Goal: Transaction & Acquisition: Purchase product/service

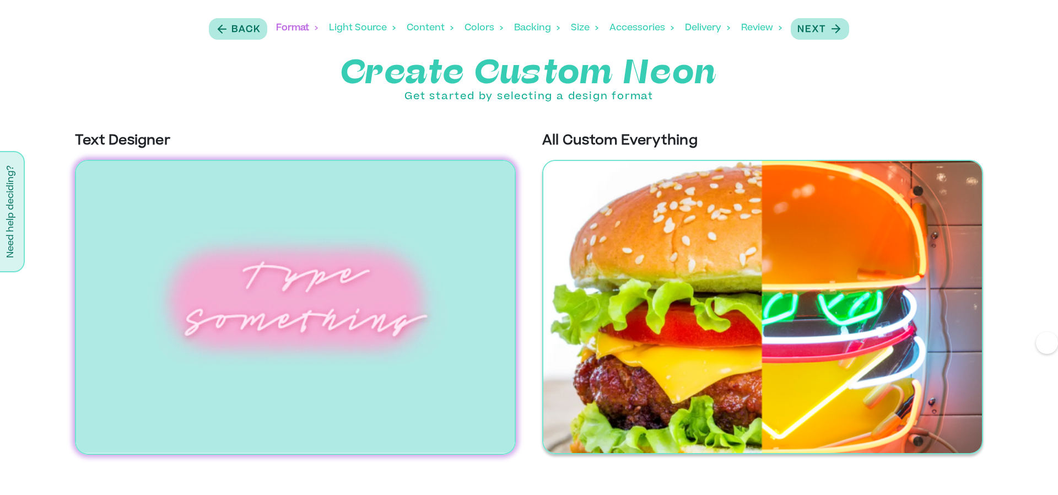
click at [691, 235] on img at bounding box center [762, 307] width 441 height 294
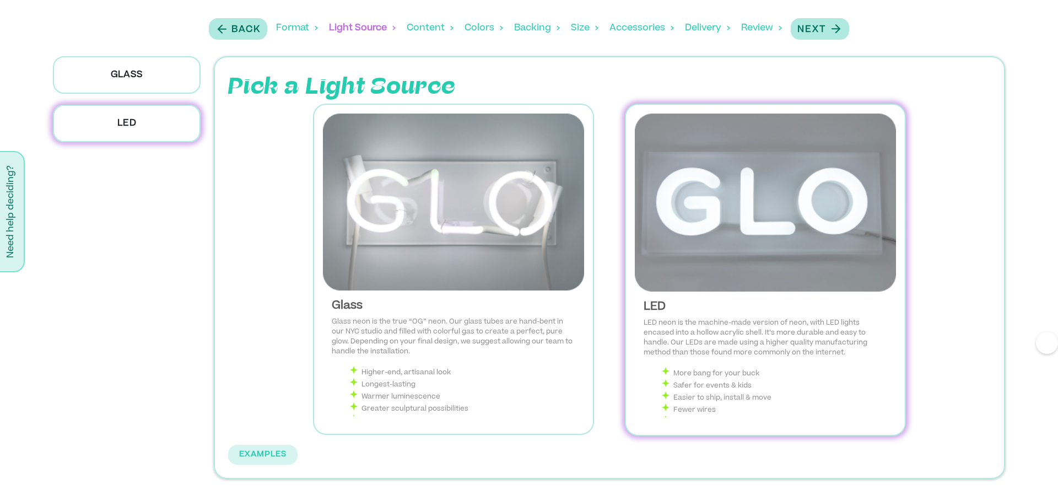
click at [743, 274] on img at bounding box center [765, 202] width 261 height 178
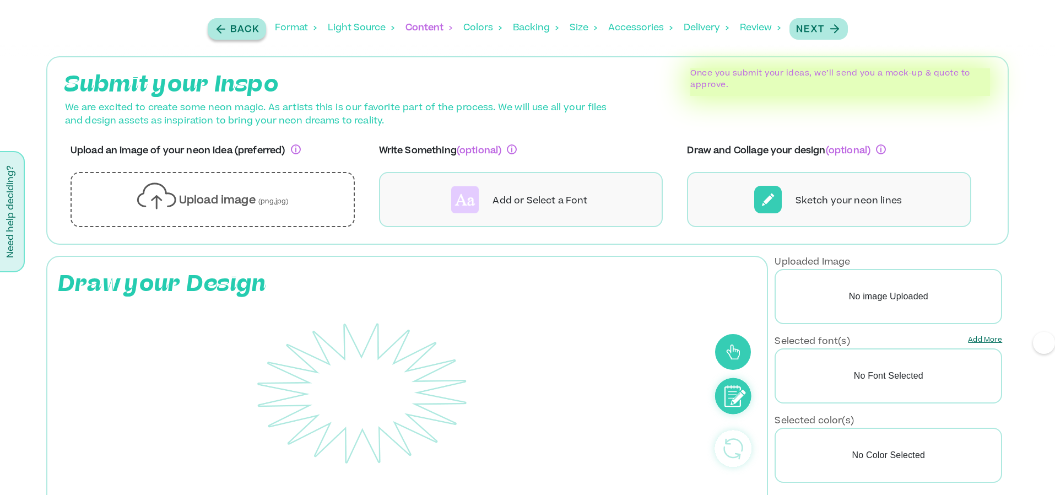
click at [246, 28] on p "Back" at bounding box center [244, 29] width 29 height 13
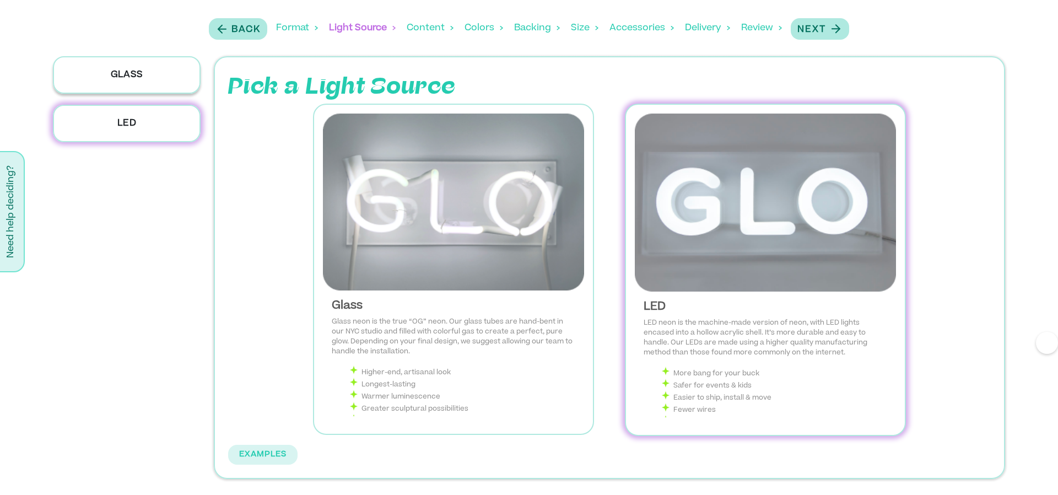
click at [157, 81] on p "Glass" at bounding box center [127, 74] width 148 height 37
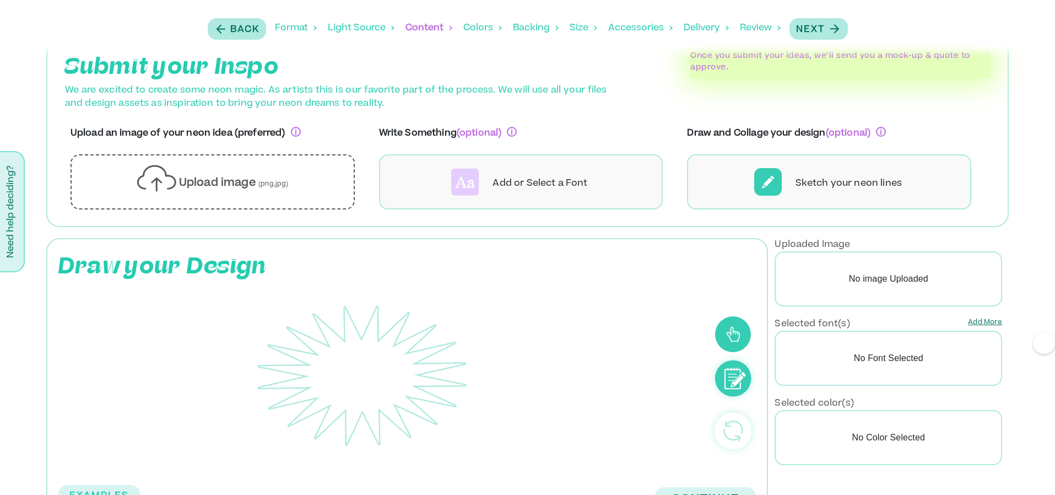
scroll to position [21, 0]
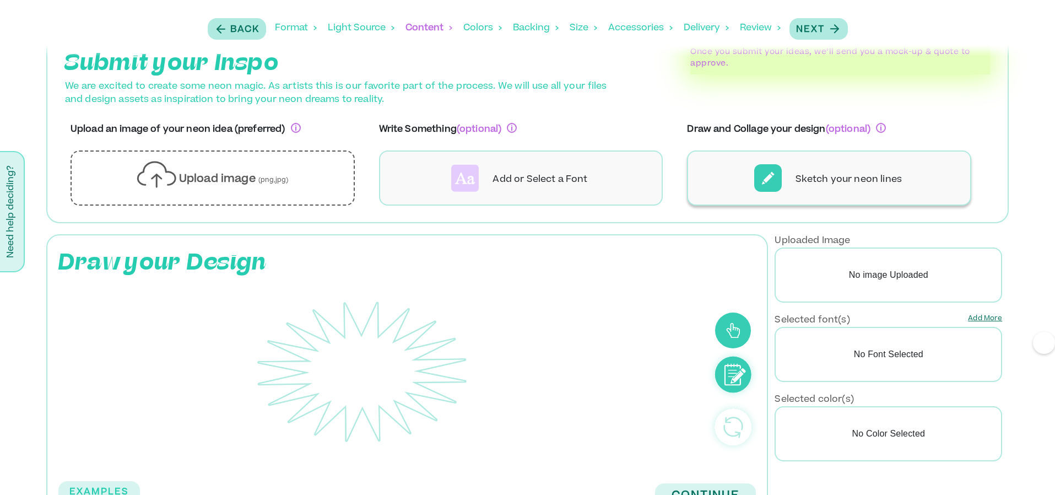
click at [810, 177] on p "Sketch your neon lines" at bounding box center [848, 179] width 106 height 13
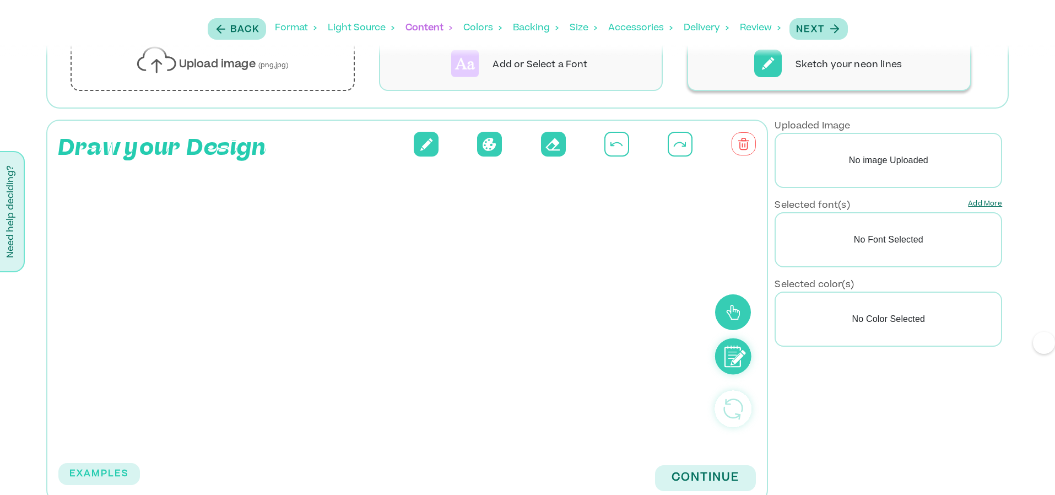
scroll to position [155, 0]
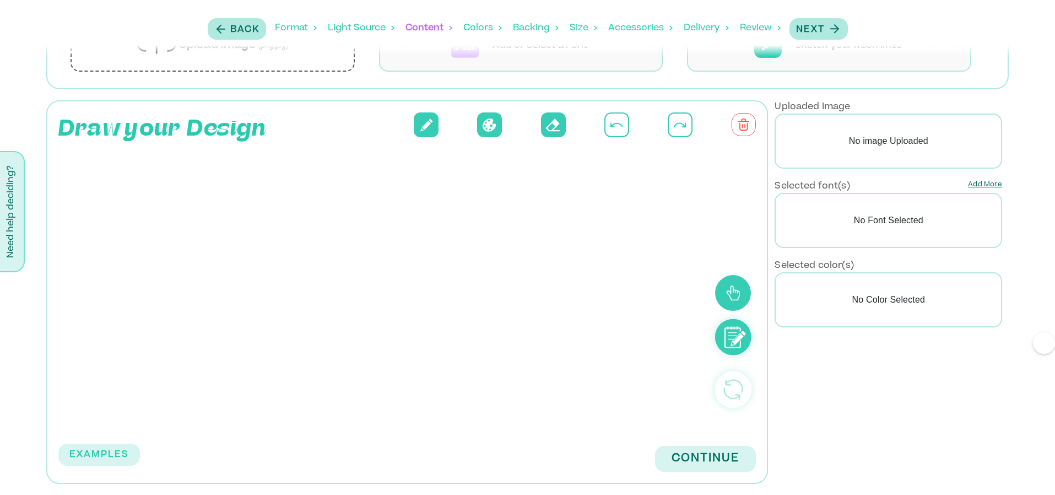
drag, startPoint x: 200, startPoint y: 213, endPoint x: 195, endPoint y: 415, distance: 202.2
click at [196, 415] on div at bounding box center [378, 285] width 652 height 281
drag, startPoint x: 270, startPoint y: 185, endPoint x: 270, endPoint y: 396, distance: 211.5
click at [270, 396] on rect at bounding box center [362, 286] width 575 height 248
drag, startPoint x: 503, startPoint y: 184, endPoint x: 400, endPoint y: 246, distance: 119.6
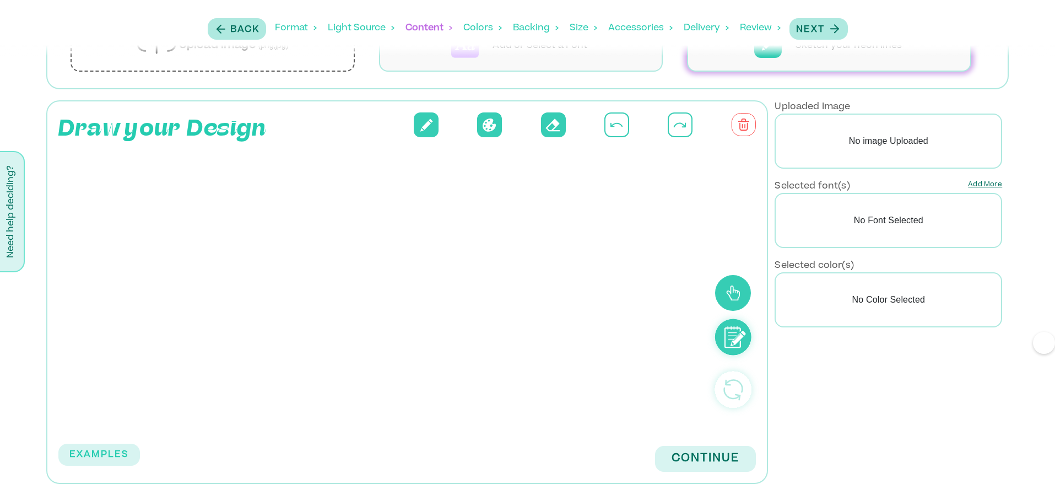
click at [395, 246] on rect at bounding box center [362, 286] width 575 height 248
click at [425, 118] on icon at bounding box center [426, 124] width 13 height 13
drag, startPoint x: 185, startPoint y: 203, endPoint x: 169, endPoint y: 402, distance: 199.5
click at [169, 403] on icon at bounding box center [362, 286] width 575 height 248
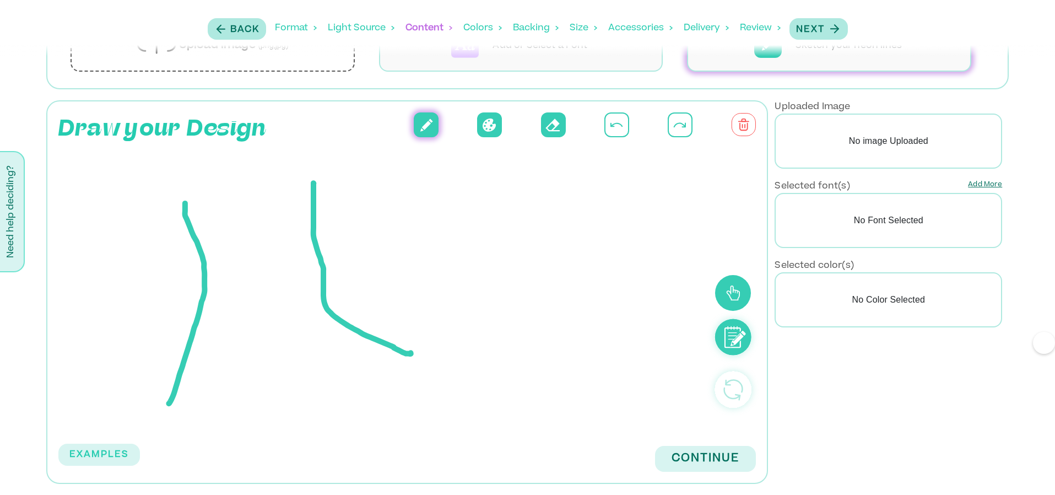
drag, startPoint x: 313, startPoint y: 183, endPoint x: 409, endPoint y: 347, distance: 190.1
click at [409, 347] on icon at bounding box center [362, 286] width 575 height 248
drag, startPoint x: 204, startPoint y: 278, endPoint x: 310, endPoint y: 268, distance: 105.7
click at [310, 268] on g at bounding box center [338, 296] width 338 height 227
drag, startPoint x: 388, startPoint y: 192, endPoint x: 462, endPoint y: 378, distance: 200.3
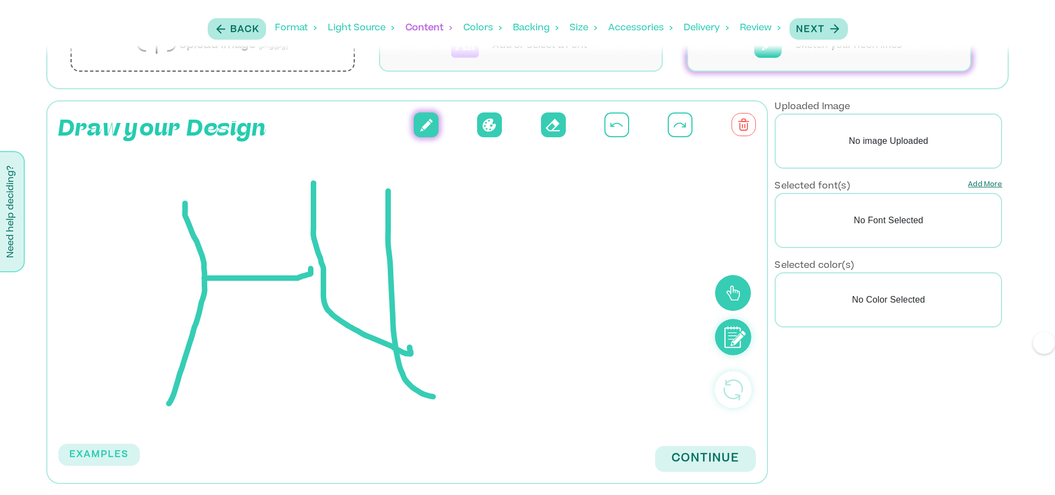
click at [462, 379] on icon at bounding box center [362, 286] width 575 height 248
drag, startPoint x: 386, startPoint y: 153, endPoint x: 367, endPoint y: 150, distance: 18.9
click at [367, 150] on div at bounding box center [378, 285] width 652 height 281
drag, startPoint x: 367, startPoint y: 150, endPoint x: 384, endPoint y: 137, distance: 21.9
click at [384, 137] on div "Draw your Design EXAMPLES Continue" at bounding box center [407, 291] width 722 height 383
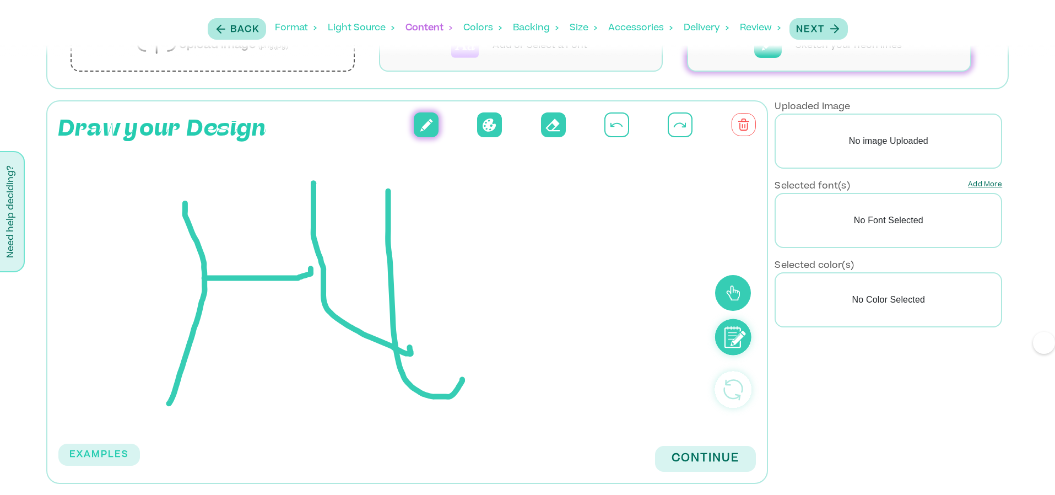
click at [396, 162] on div at bounding box center [378, 285] width 652 height 281
drag, startPoint x: 395, startPoint y: 162, endPoint x: 369, endPoint y: 151, distance: 28.4
click at [369, 151] on div at bounding box center [378, 285] width 652 height 281
click at [627, 126] on button at bounding box center [616, 124] width 25 height 25
click at [621, 116] on button at bounding box center [616, 124] width 25 height 25
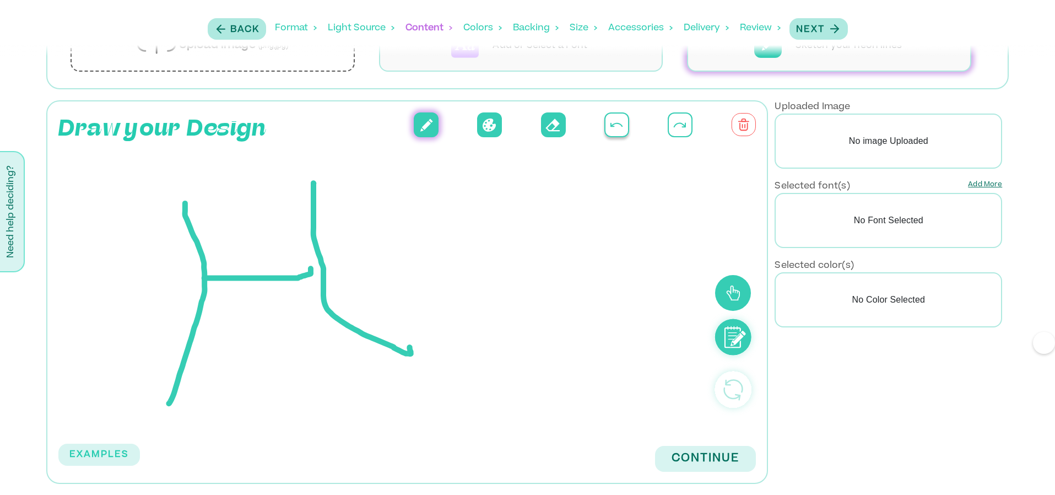
click at [621, 116] on button at bounding box center [616, 124] width 25 height 25
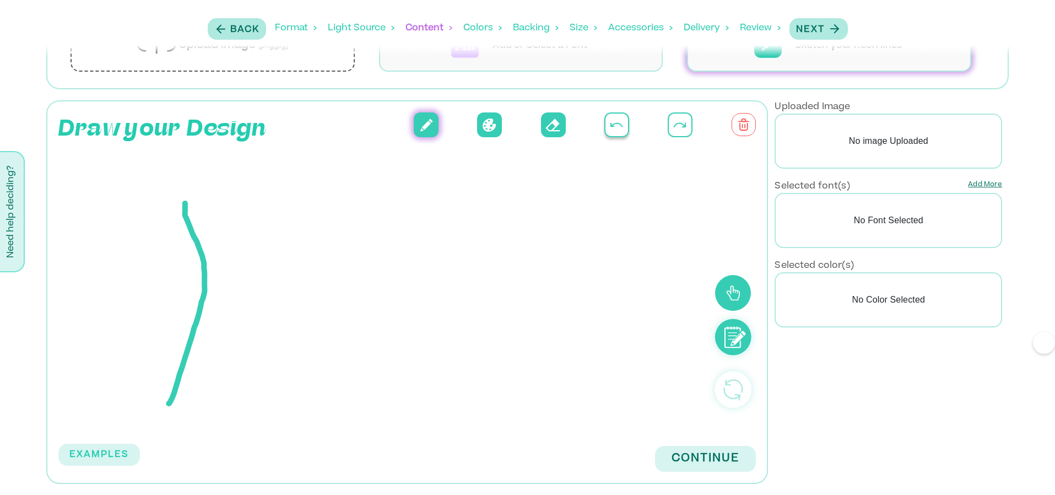
click at [621, 116] on button at bounding box center [616, 124] width 25 height 25
drag, startPoint x: 249, startPoint y: 239, endPoint x: 172, endPoint y: 404, distance: 182.1
click at [173, 405] on icon at bounding box center [362, 286] width 575 height 248
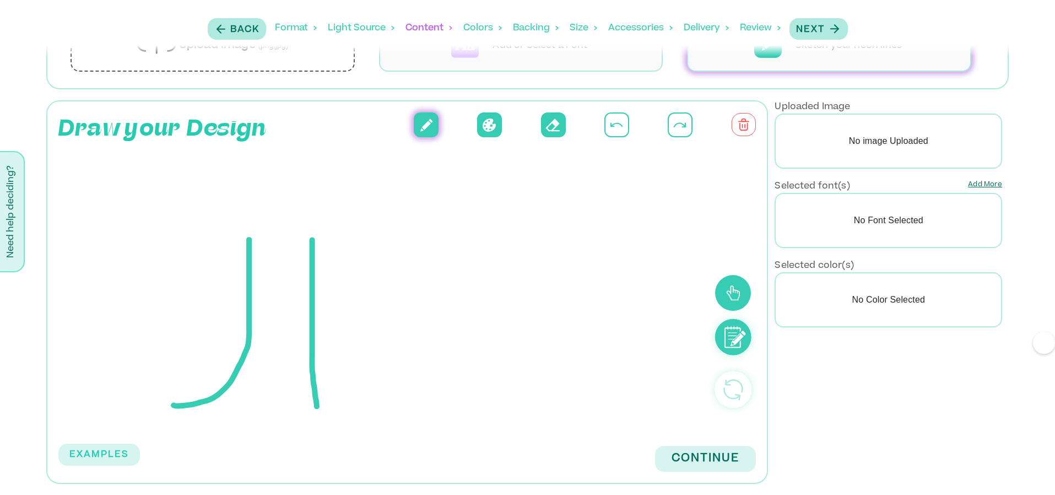
drag, startPoint x: 312, startPoint y: 240, endPoint x: 351, endPoint y: 404, distance: 168.9
click at [351, 405] on icon at bounding box center [362, 286] width 575 height 248
click at [359, 314] on icon at bounding box center [362, 286] width 575 height 248
drag, startPoint x: 368, startPoint y: 311, endPoint x: 427, endPoint y: 379, distance: 90.2
click at [427, 379] on icon at bounding box center [362, 286] width 575 height 248
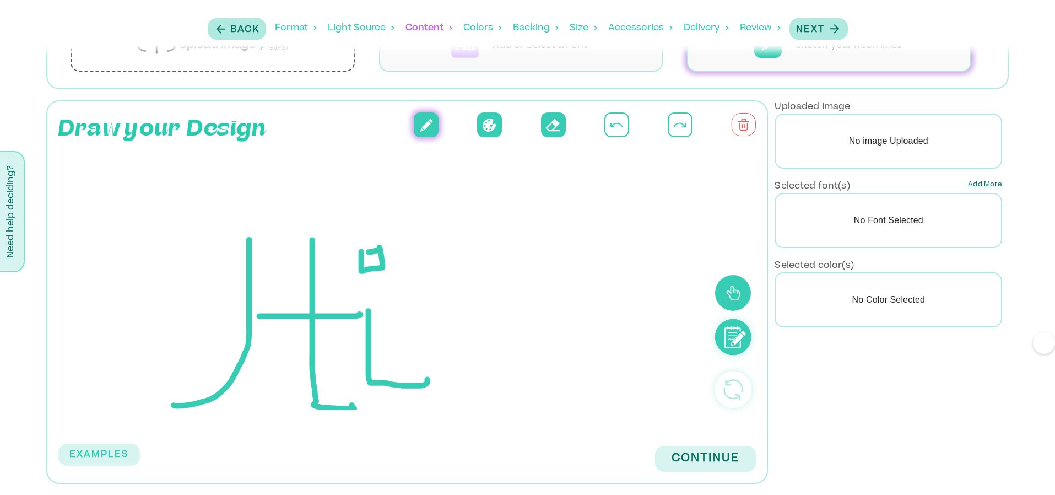
click at [361, 251] on icon at bounding box center [362, 286] width 575 height 248
click at [692, 441] on div "EXAMPLES Continue" at bounding box center [407, 454] width 698 height 34
click at [695, 456] on button "Continue" at bounding box center [705, 459] width 101 height 26
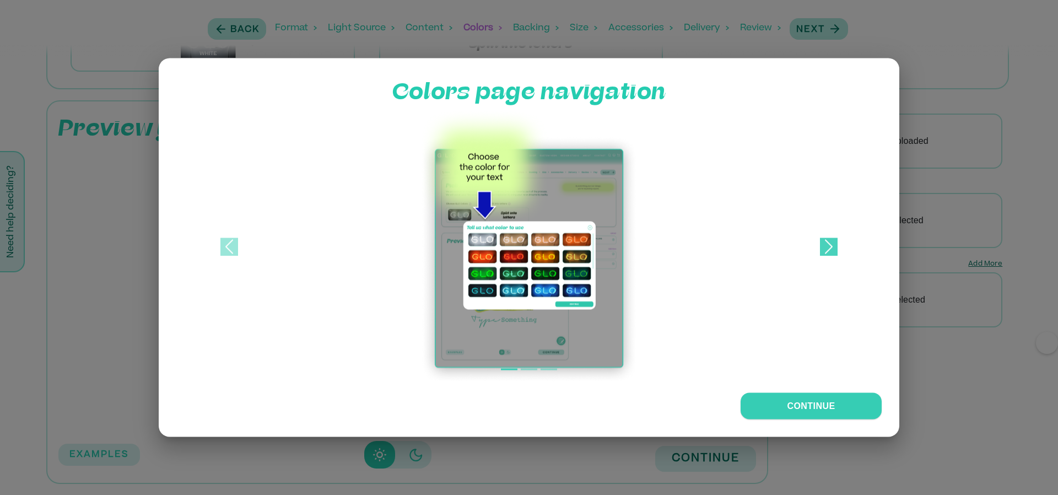
click at [816, 246] on link "Next" at bounding box center [829, 246] width 106 height 275
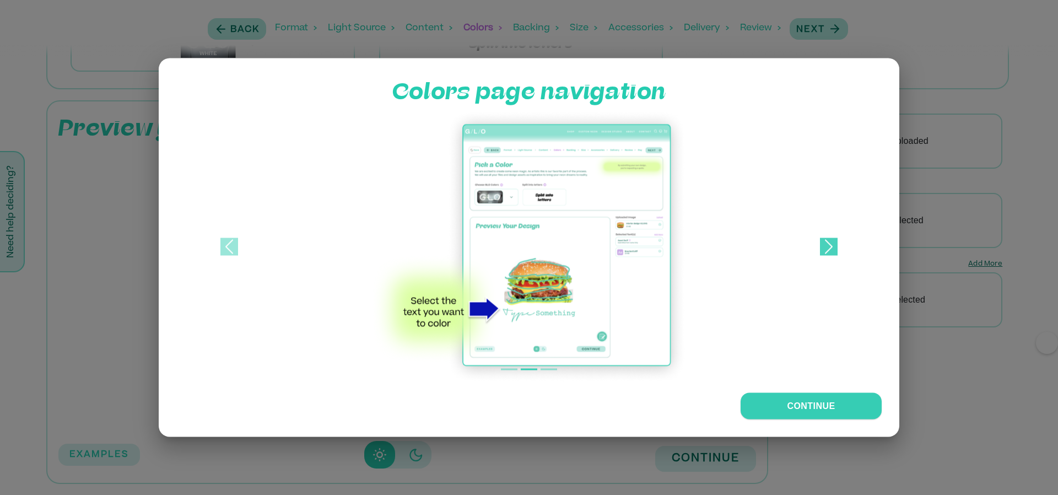
click at [816, 247] on link "Next" at bounding box center [829, 246] width 106 height 275
click at [816, 246] on link "Next" at bounding box center [829, 246] width 106 height 275
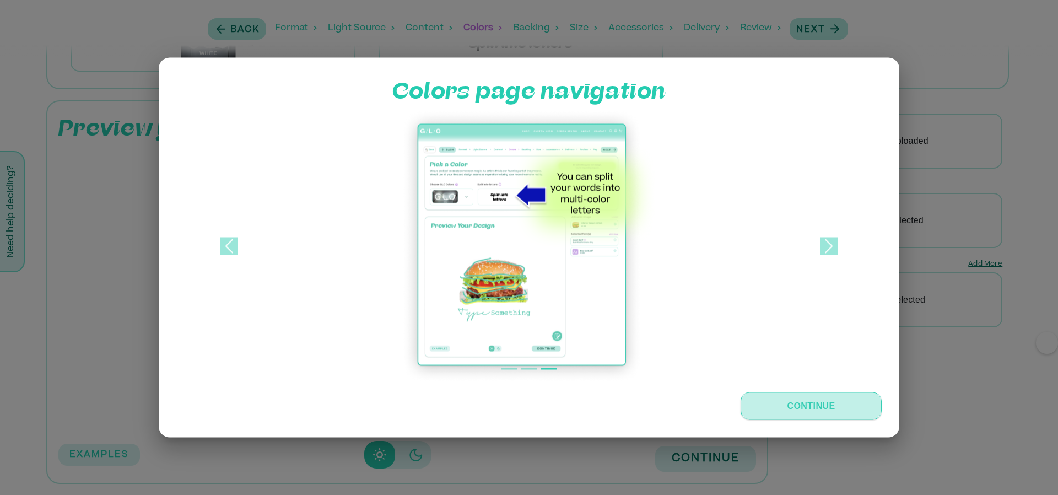
click at [778, 410] on button "Continue" at bounding box center [810, 406] width 141 height 28
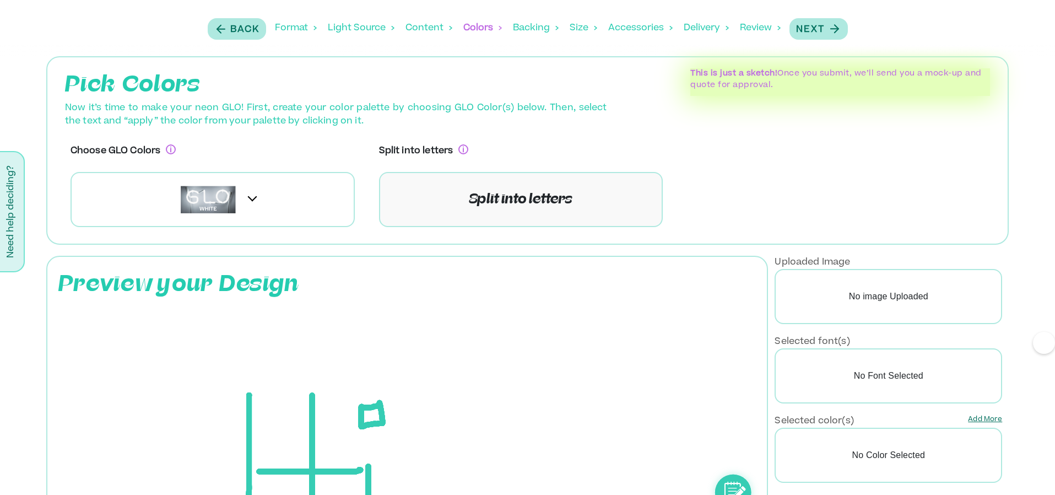
scroll to position [161, 0]
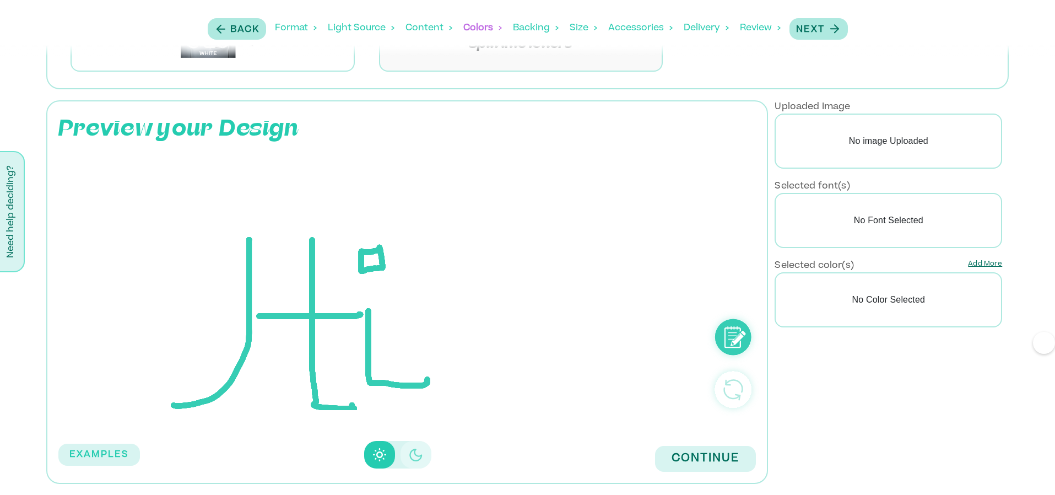
click at [415, 454] on icon "Disabled elevation buttons" at bounding box center [415, 454] width 13 height 13
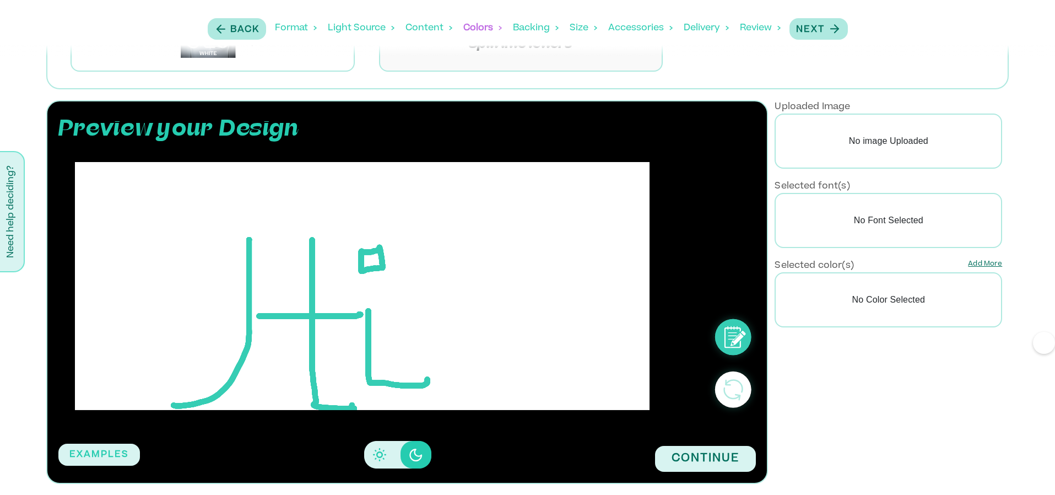
click at [366, 447] on button "Disabled elevation buttons" at bounding box center [379, 455] width 31 height 28
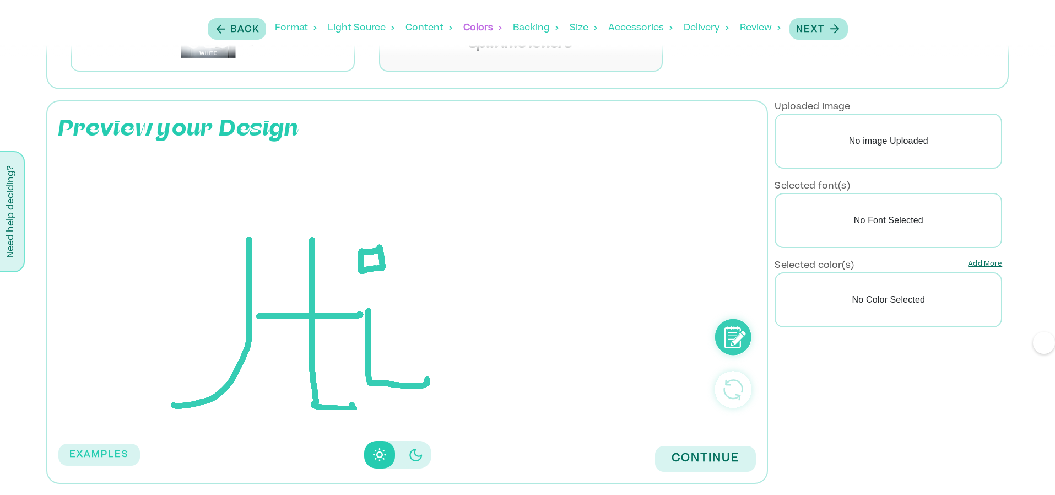
click at [410, 457] on icon "Disabled elevation buttons" at bounding box center [415, 454] width 13 height 13
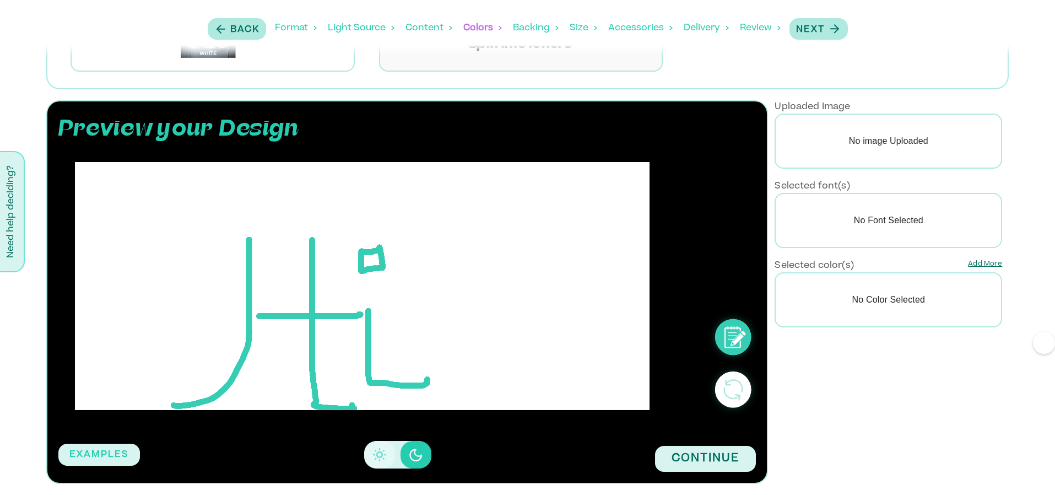
click at [384, 457] on icon "Disabled elevation buttons" at bounding box center [379, 454] width 13 height 13
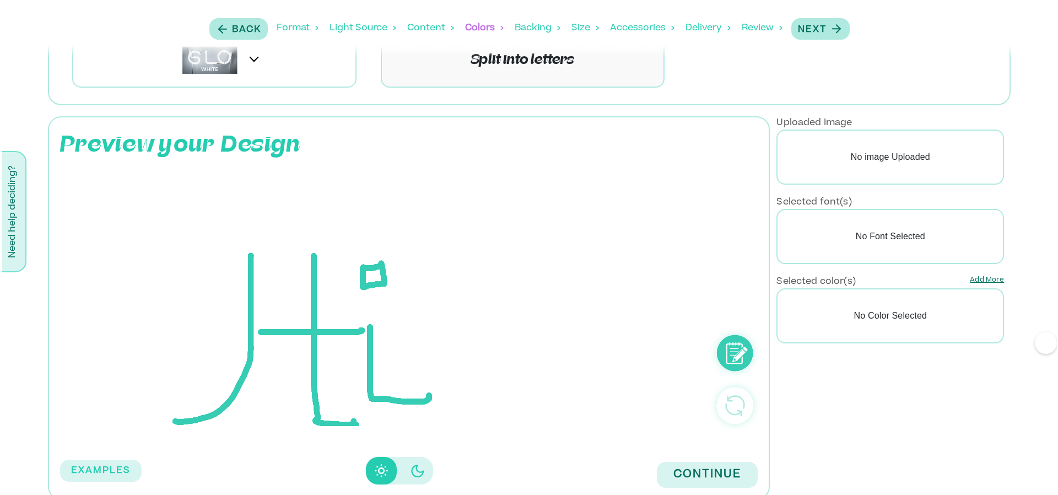
scroll to position [0, 0]
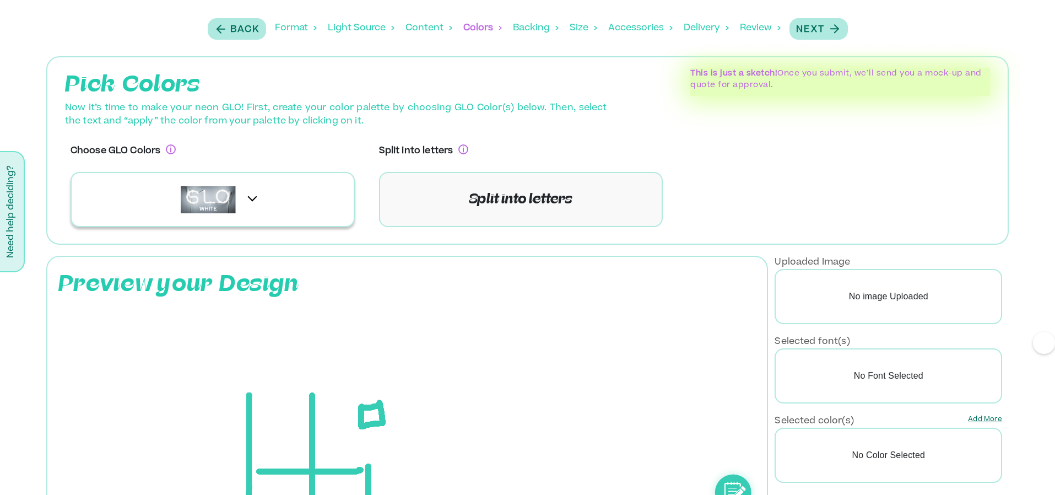
click at [289, 197] on div at bounding box center [213, 199] width 284 height 55
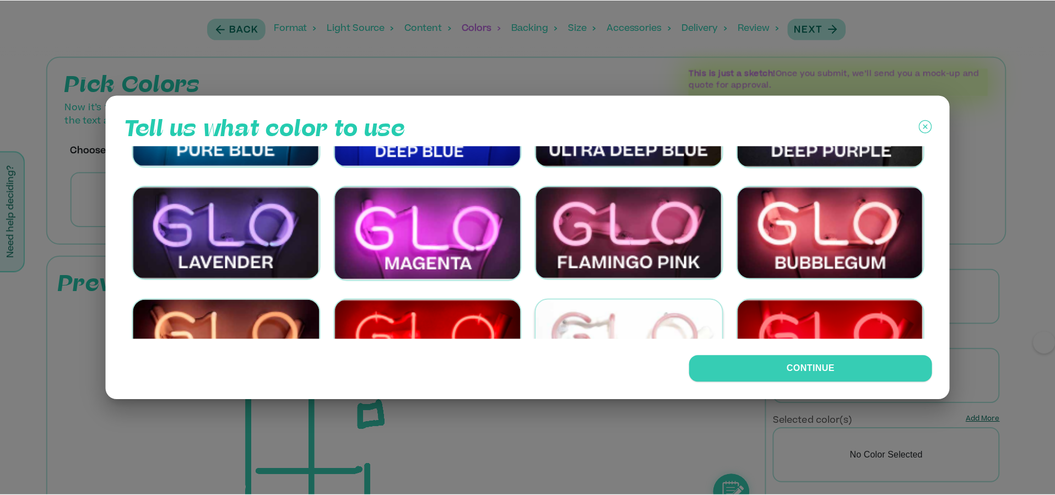
scroll to position [487, 0]
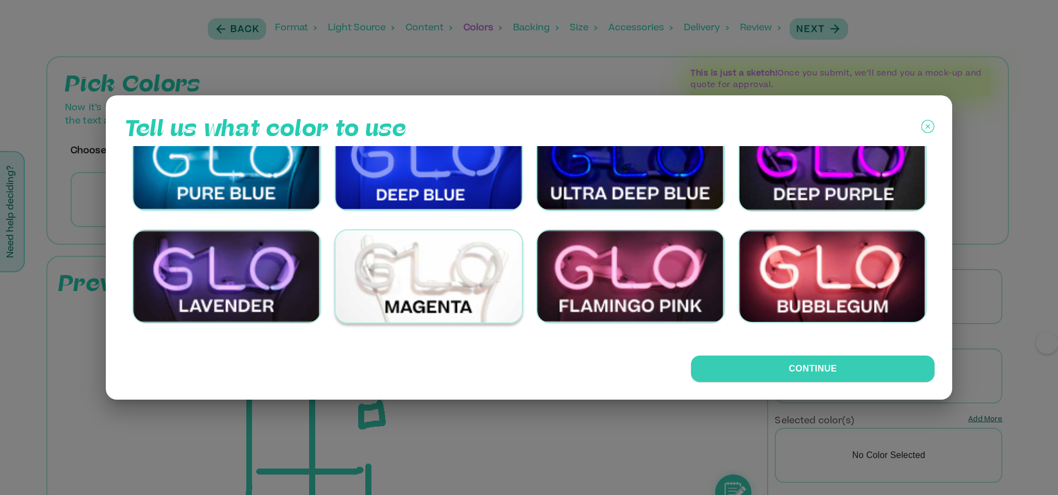
click at [462, 285] on img at bounding box center [428, 276] width 189 height 94
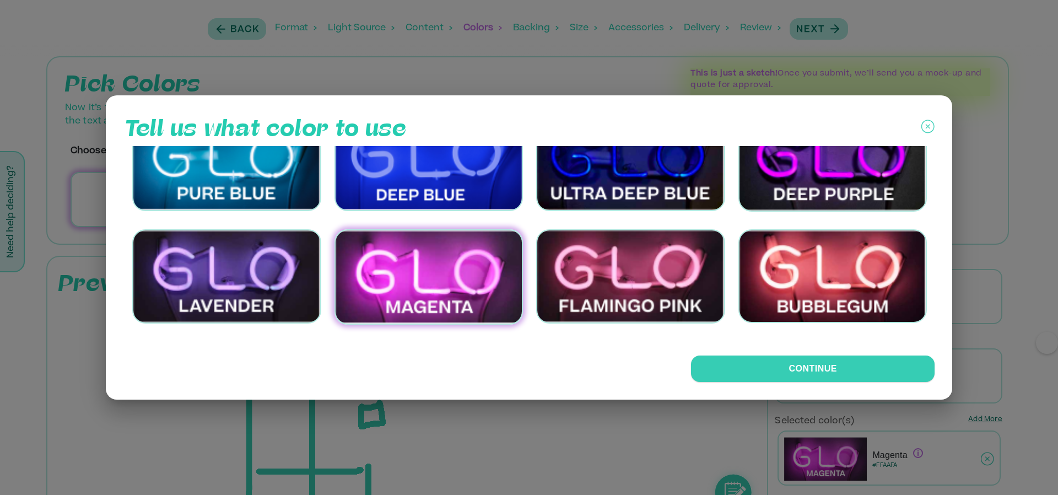
click at [758, 383] on div "Tell us what color to use Continue" at bounding box center [529, 247] width 846 height 304
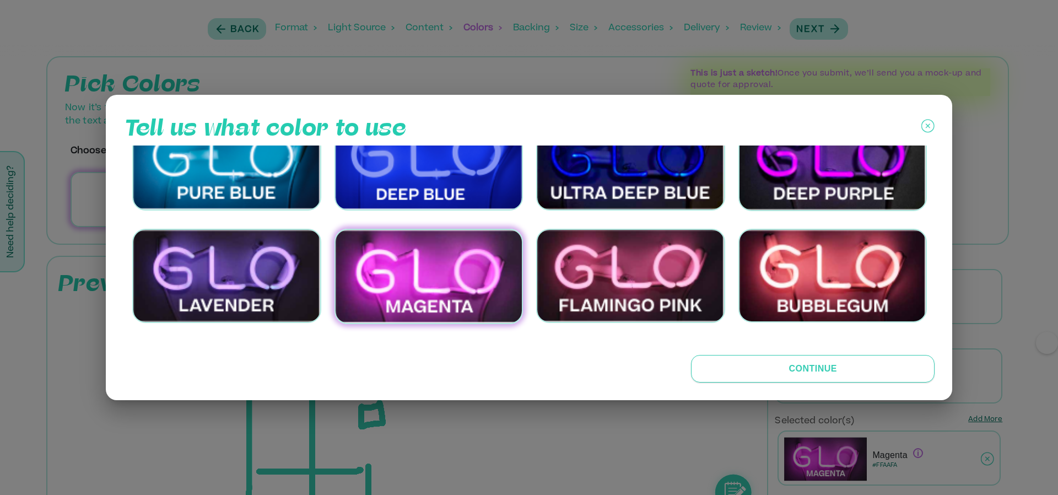
click at [752, 378] on button "Continue" at bounding box center [812, 369] width 243 height 28
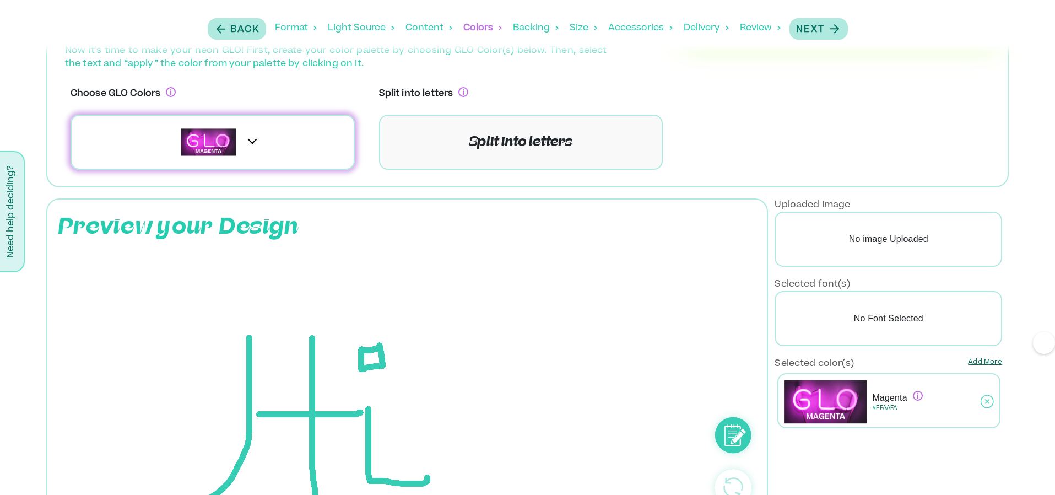
scroll to position [114, 0]
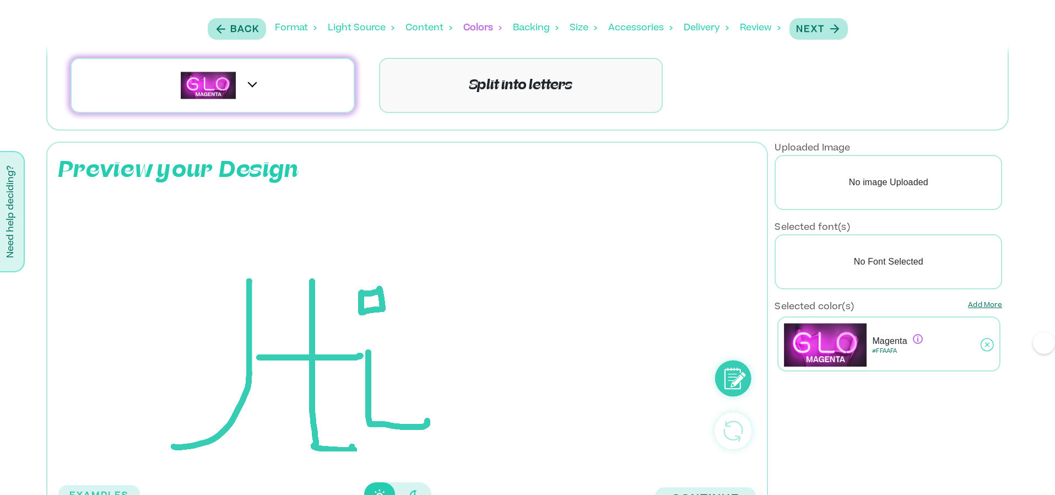
click at [219, 212] on rect at bounding box center [362, 327] width 575 height 248
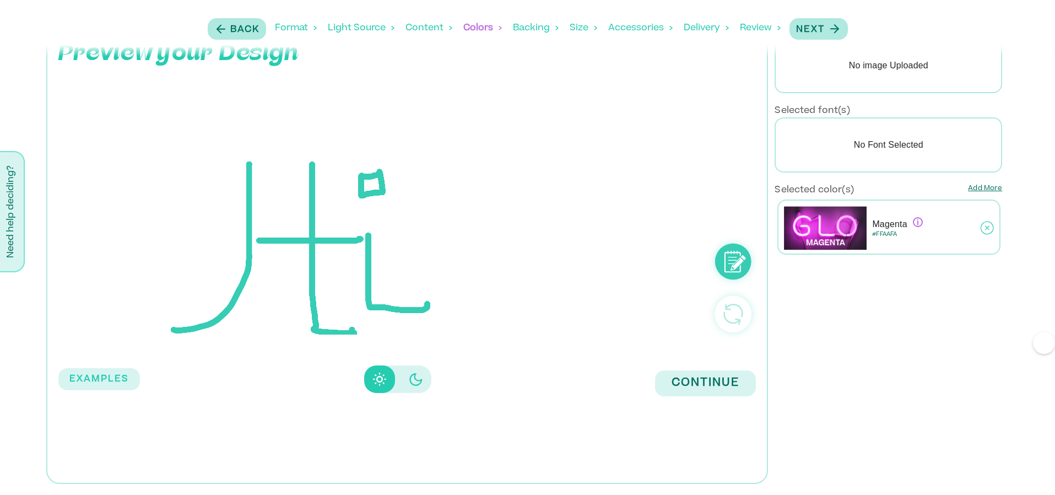
click at [399, 387] on div "Disabled elevation buttons" at bounding box center [397, 379] width 67 height 28
click at [420, 386] on icon "Disabled elevation buttons" at bounding box center [415, 378] width 13 height 13
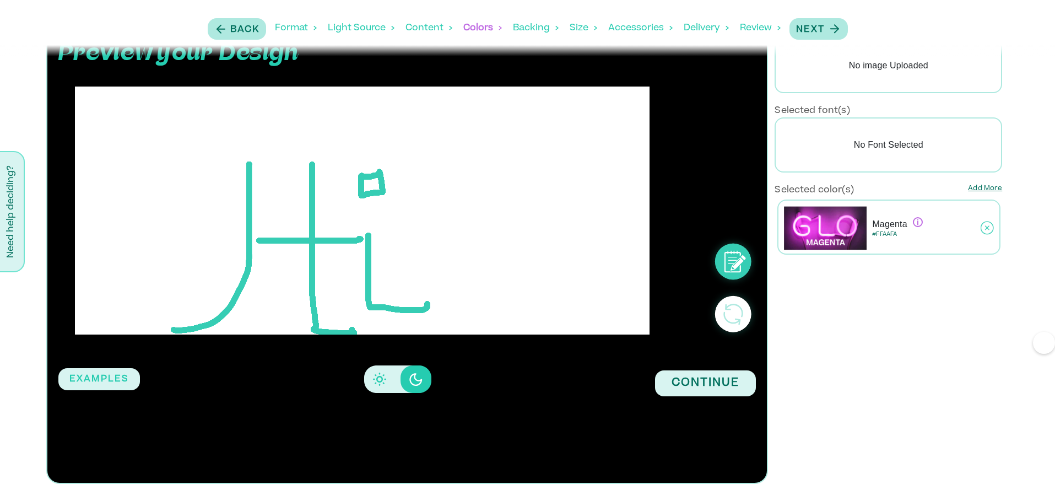
click at [372, 373] on button "Disabled elevation buttons" at bounding box center [379, 379] width 31 height 28
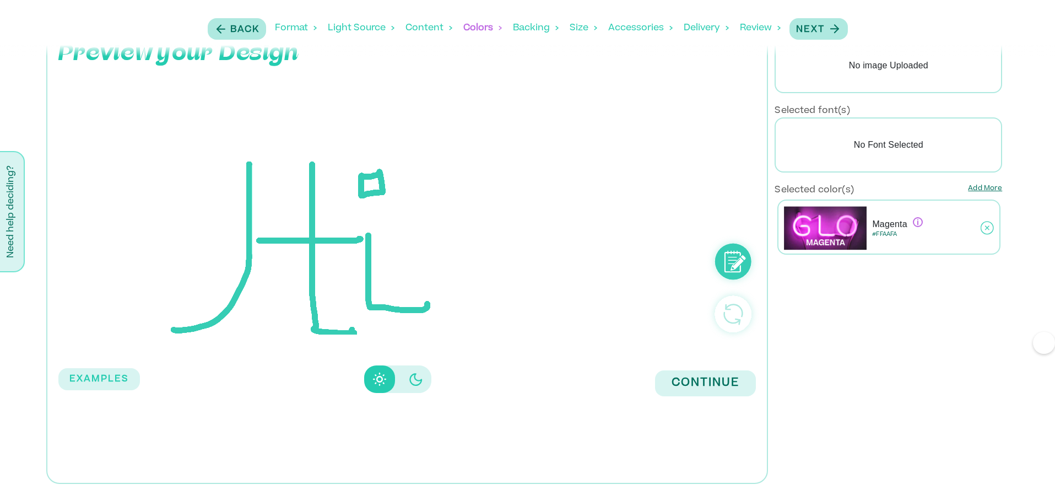
click at [414, 383] on icon "Disabled elevation buttons" at bounding box center [415, 378] width 13 height 13
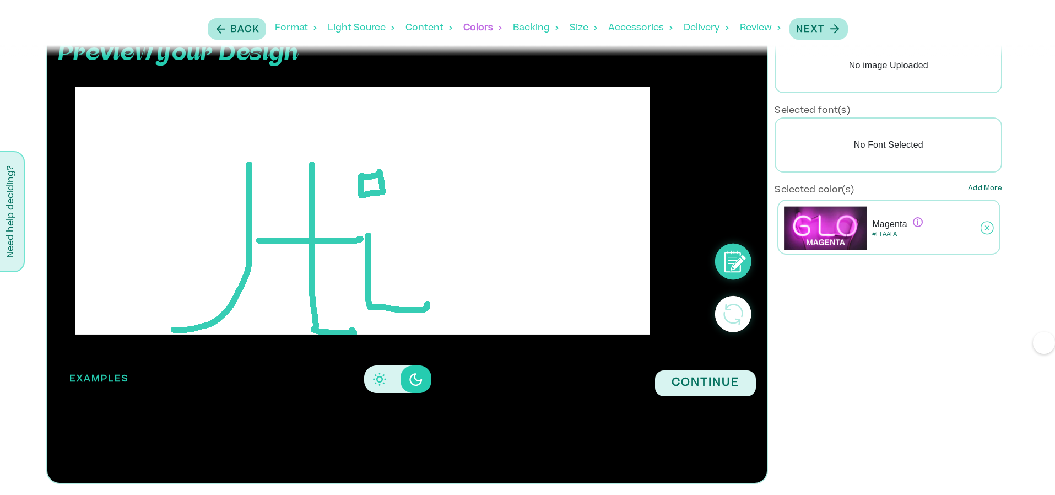
click at [100, 388] on button "EXAMPLES" at bounding box center [99, 379] width 82 height 22
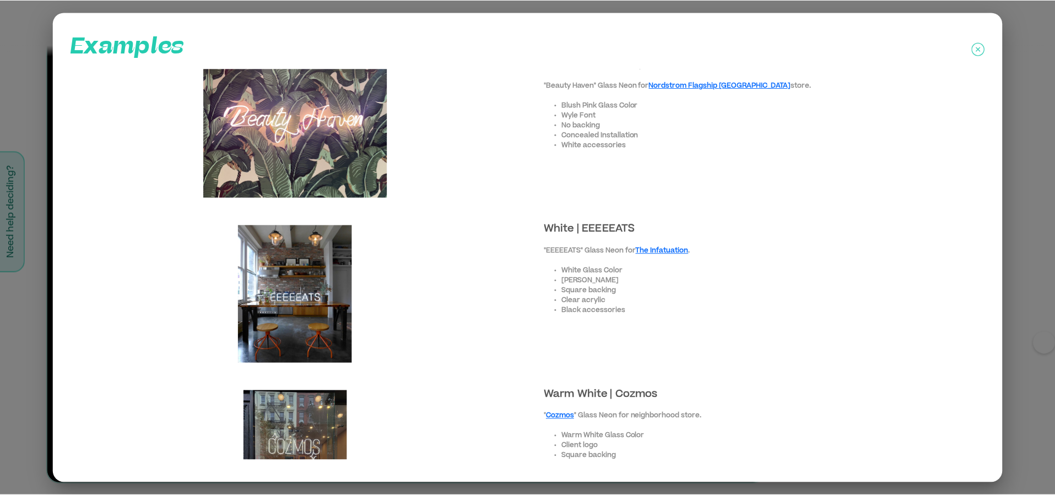
scroll to position [0, 0]
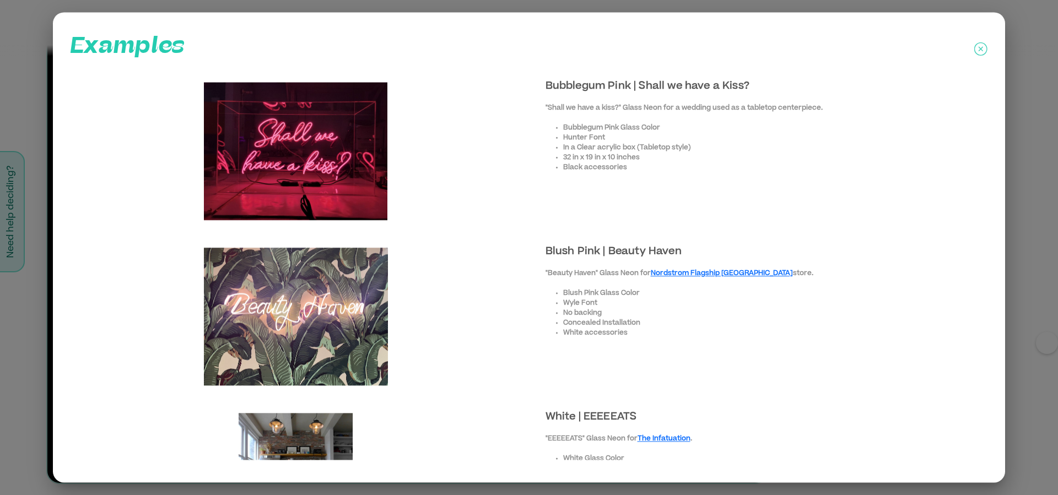
click at [563, 158] on li "32 in x 19 in x 10 inches" at bounding box center [762, 158] width 398 height 10
click at [579, 149] on span "In a Clear acrylic box (Tabletop style)" at bounding box center [627, 147] width 128 height 7
click at [987, 46] on icon at bounding box center [980, 49] width 13 height 28
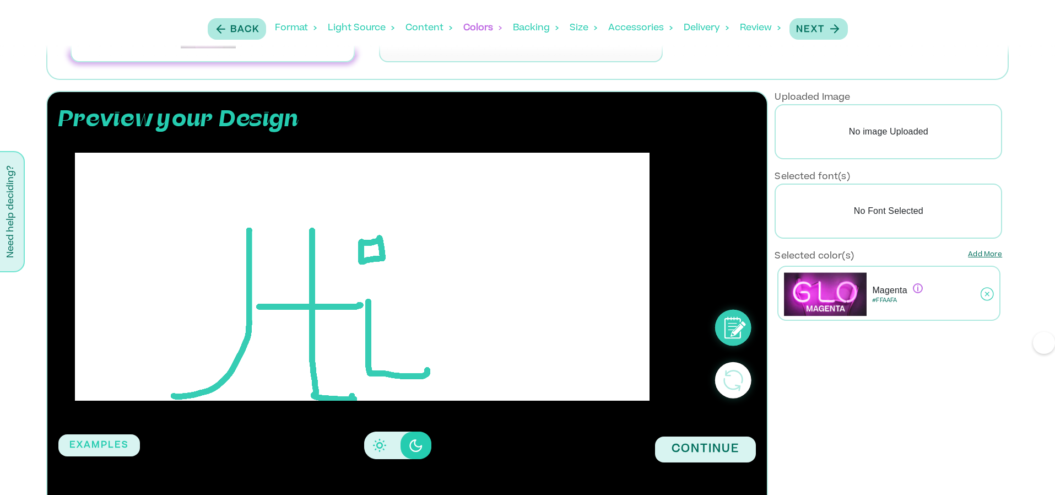
scroll to position [121, 0]
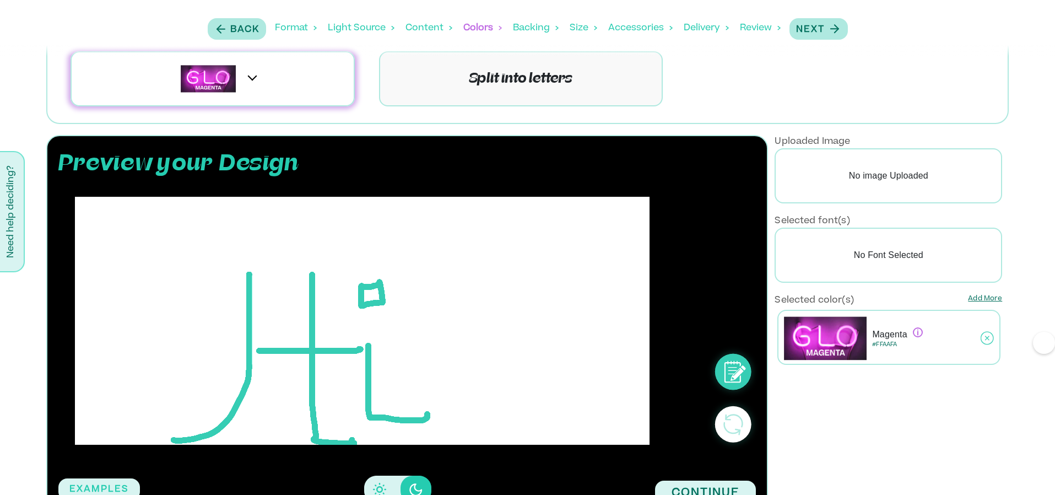
click at [843, 258] on p "No Font Selected" at bounding box center [887, 254] width 227 height 55
click at [882, 258] on p "No Font Selected" at bounding box center [887, 254] width 227 height 55
click at [846, 174] on p "No image Uploaded" at bounding box center [887, 175] width 227 height 55
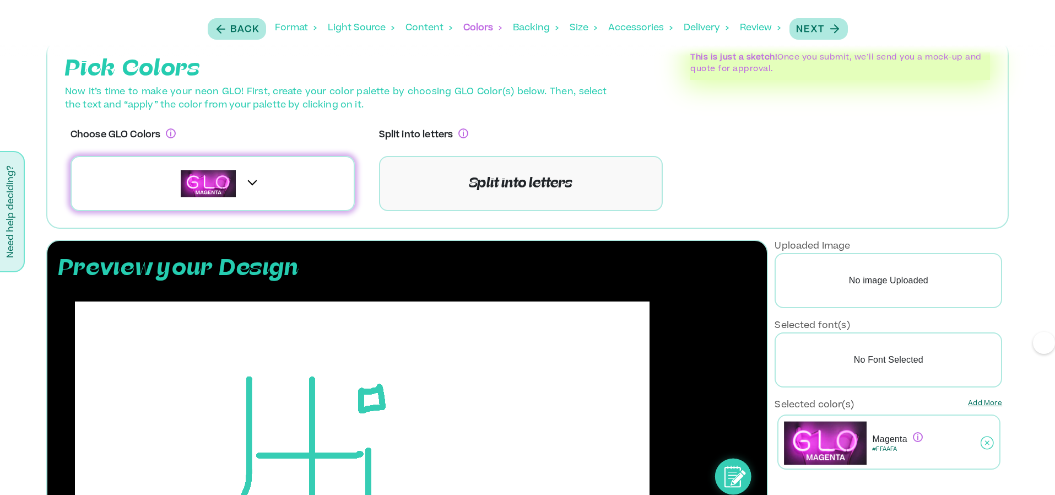
scroll to position [0, 0]
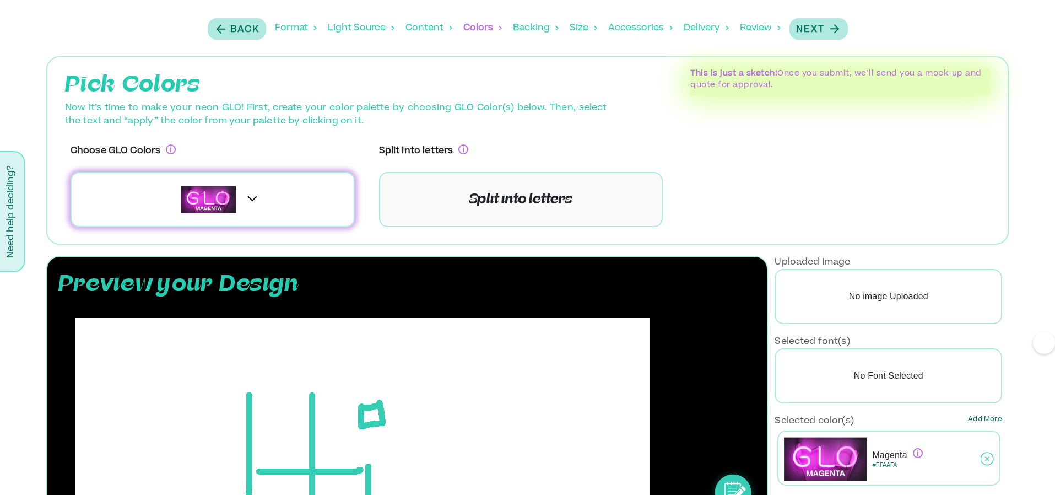
click at [505, 171] on div "Split into letters Split into letters" at bounding box center [521, 185] width 284 height 83
click at [514, 194] on p "Split into letters" at bounding box center [520, 199] width 103 height 20
click at [504, 202] on p "Split into letters" at bounding box center [520, 199] width 103 height 20
click at [439, 210] on div "Split into letters" at bounding box center [521, 199] width 284 height 55
click at [570, 194] on p "Split into letters" at bounding box center [520, 199] width 103 height 20
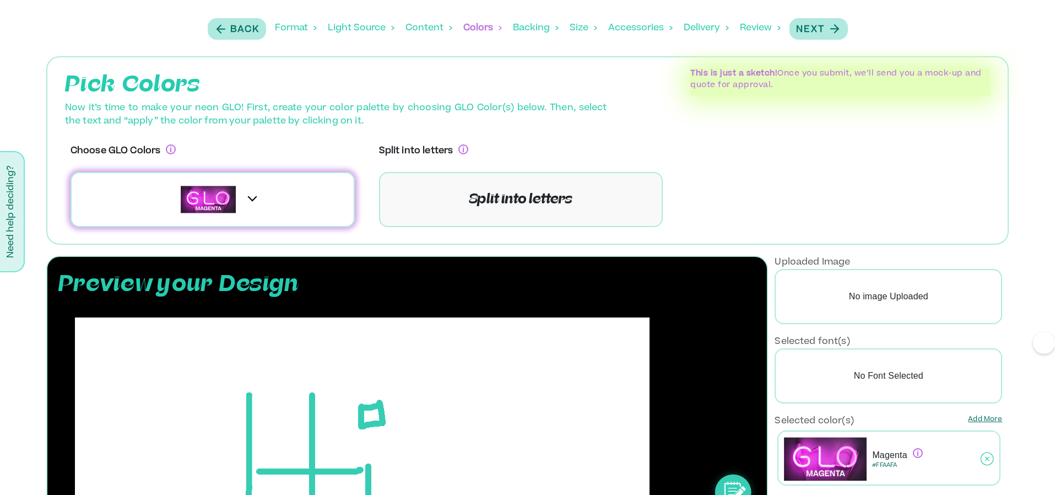
click at [375, 205] on div "Split into letters Split into letters" at bounding box center [521, 186] width 308 height 94
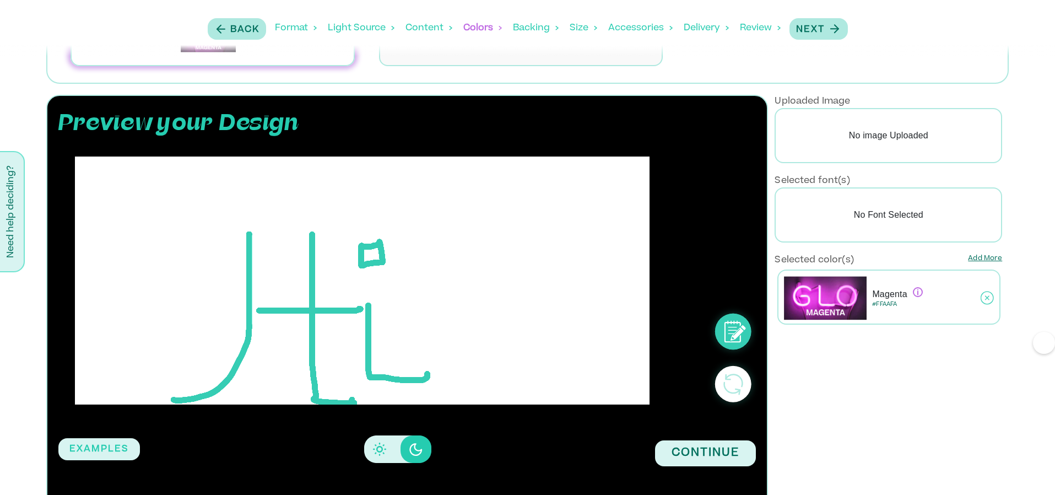
scroll to position [231, 0]
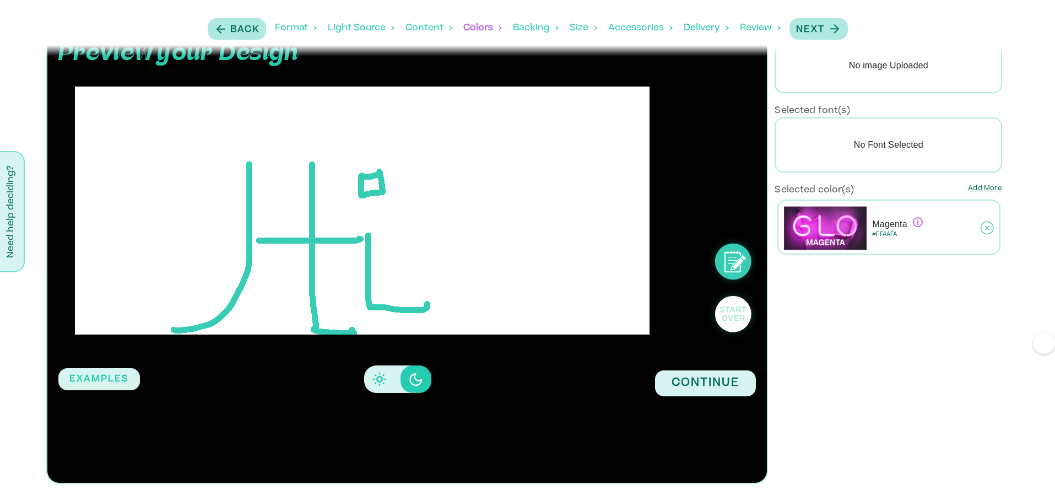
click at [725, 326] on icon at bounding box center [733, 314] width 52 height 52
click at [744, 331] on circle at bounding box center [733, 314] width 36 height 36
click at [728, 318] on circle at bounding box center [733, 314] width 36 height 36
click at [724, 318] on circle at bounding box center [733, 314] width 36 height 36
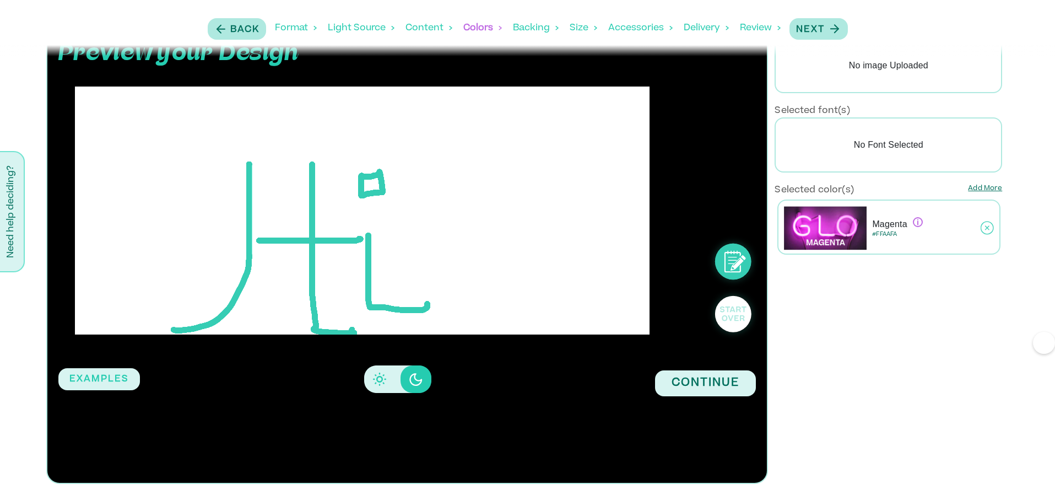
click at [724, 318] on circle at bounding box center [733, 314] width 36 height 36
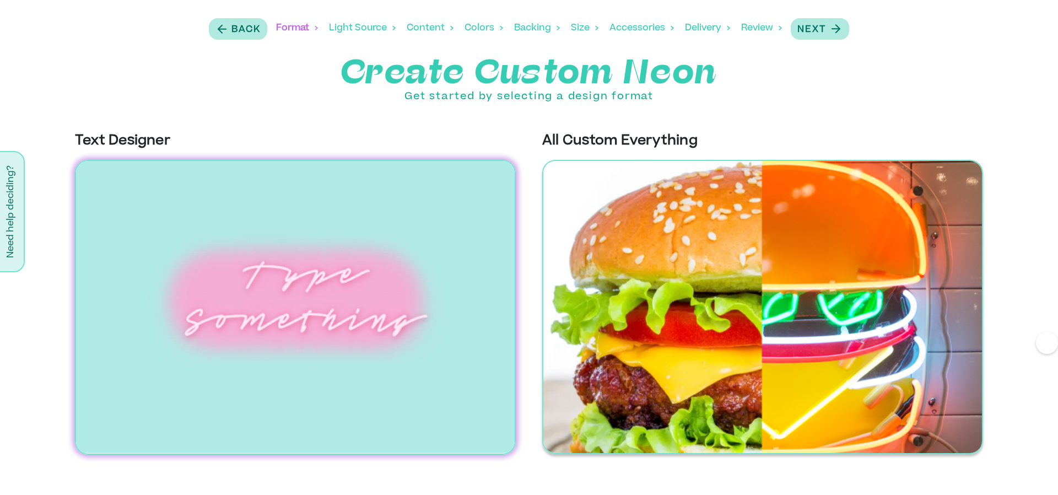
click at [706, 306] on img at bounding box center [762, 307] width 441 height 294
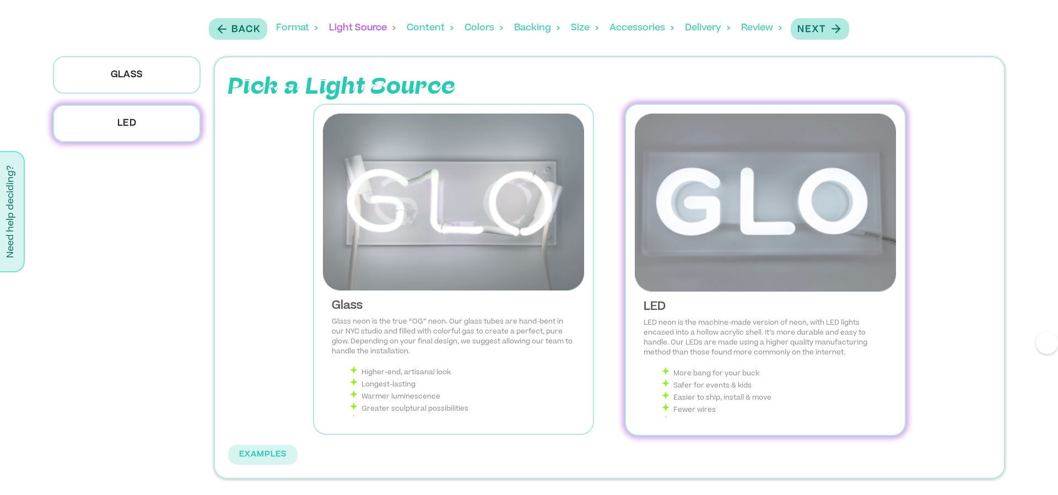
click at [117, 94] on div "Glass" at bounding box center [126, 80] width 161 height 48
click at [131, 77] on p "Glass" at bounding box center [127, 74] width 148 height 37
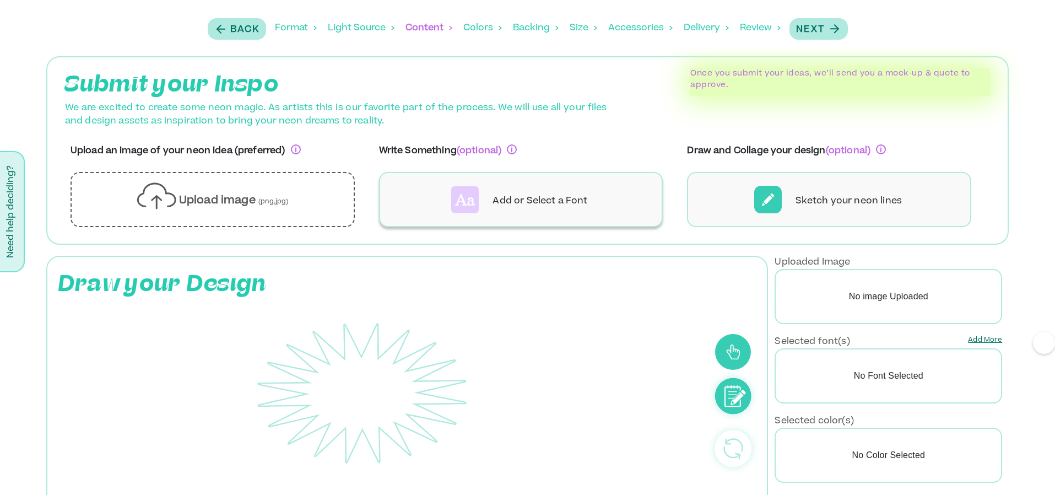
click at [524, 212] on div "Add or Select a Font" at bounding box center [521, 199] width 284 height 55
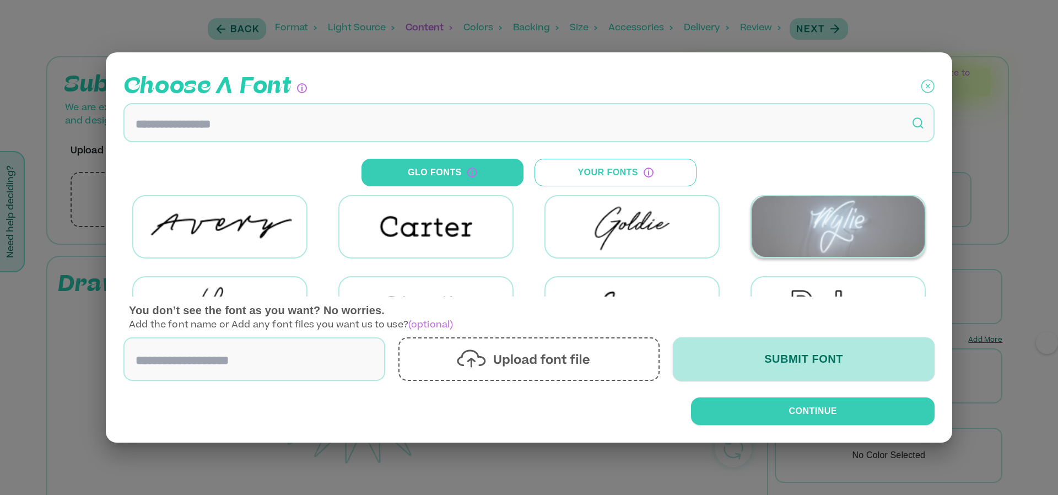
click at [880, 232] on img at bounding box center [837, 226] width 173 height 61
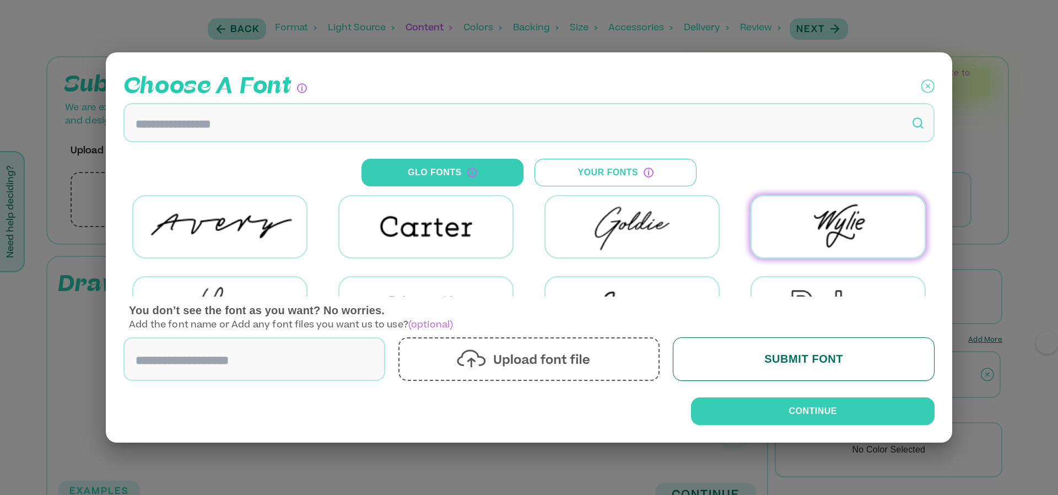
click at [778, 349] on button "Submit Font" at bounding box center [804, 359] width 262 height 44
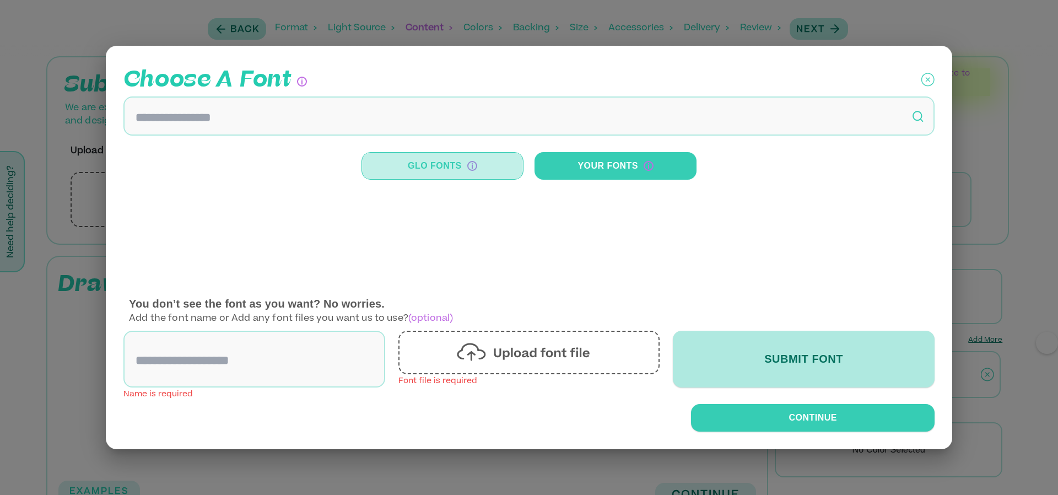
click at [480, 164] on button "Glo Fonts" at bounding box center [442, 166] width 162 height 28
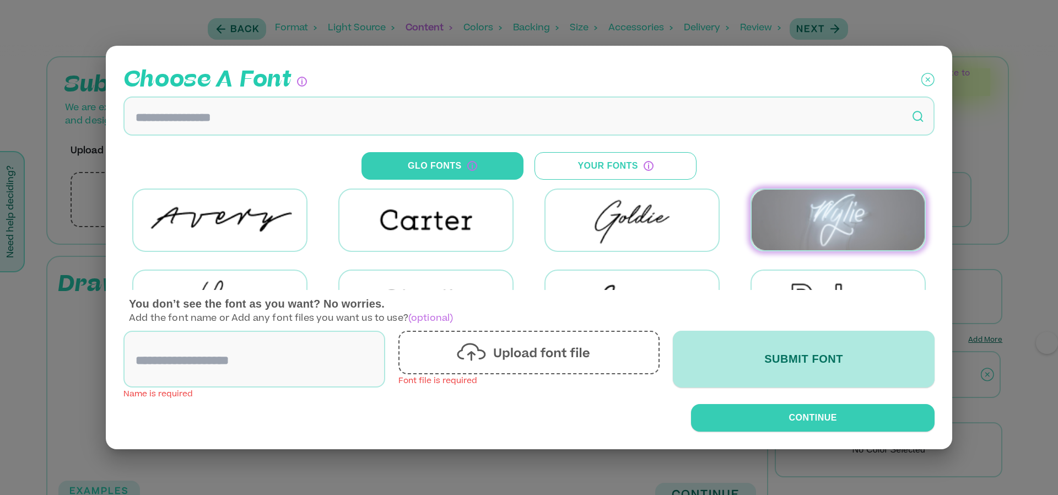
click at [812, 216] on img at bounding box center [837, 219] width 173 height 61
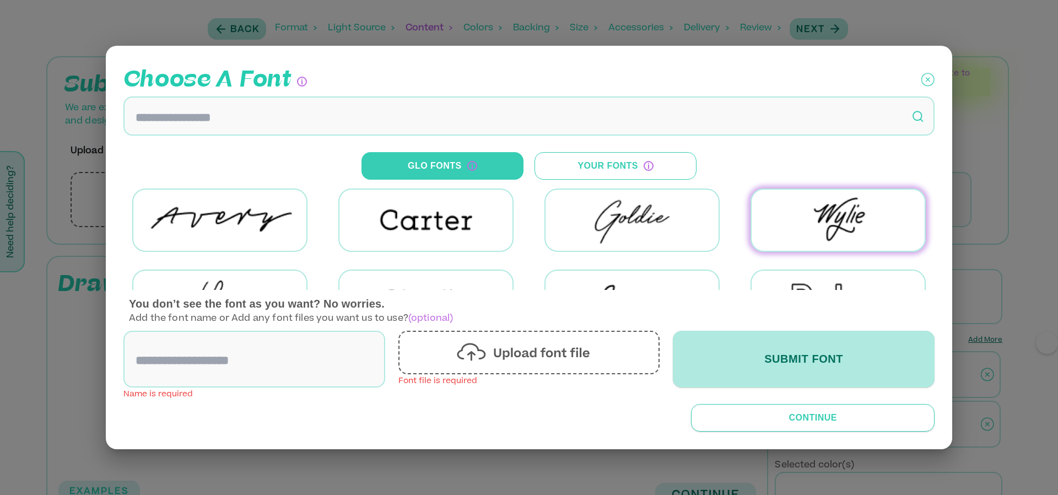
click at [755, 430] on button "Continue" at bounding box center [812, 418] width 243 height 28
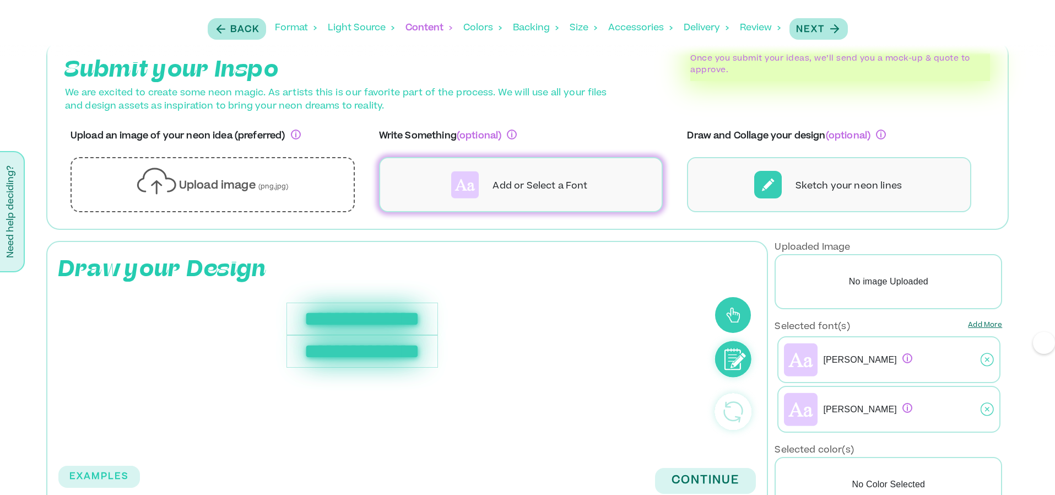
scroll to position [43, 0]
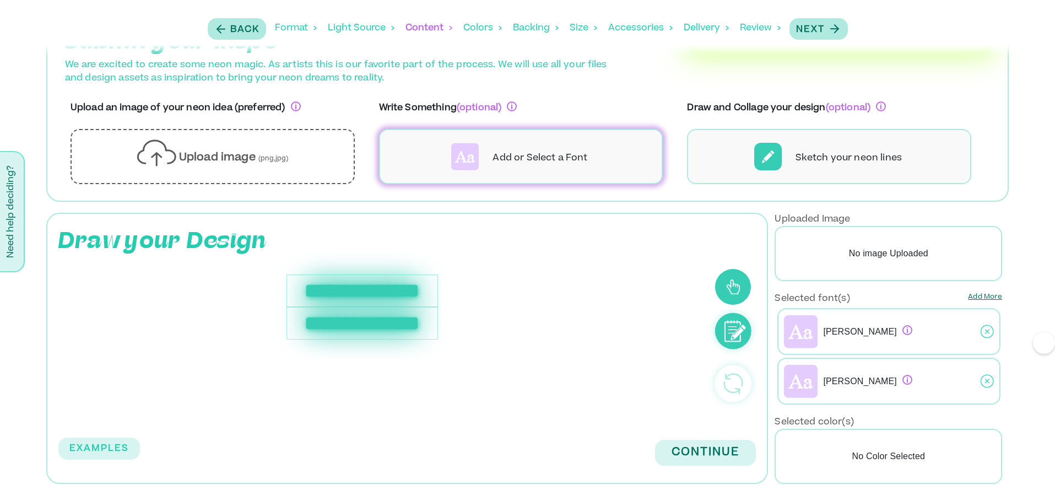
click at [318, 278] on div "**********" at bounding box center [361, 290] width 151 height 32
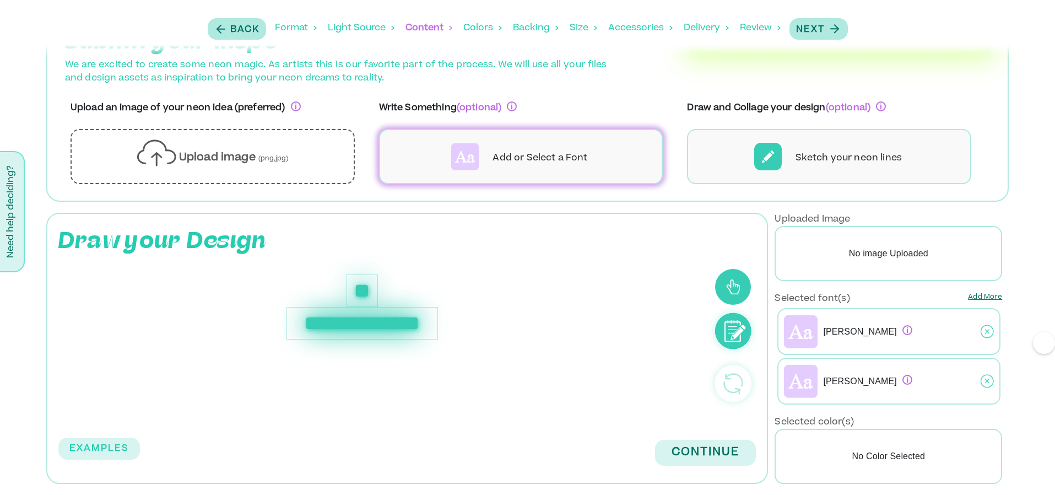
click at [411, 321] on div "**********" at bounding box center [361, 323] width 151 height 32
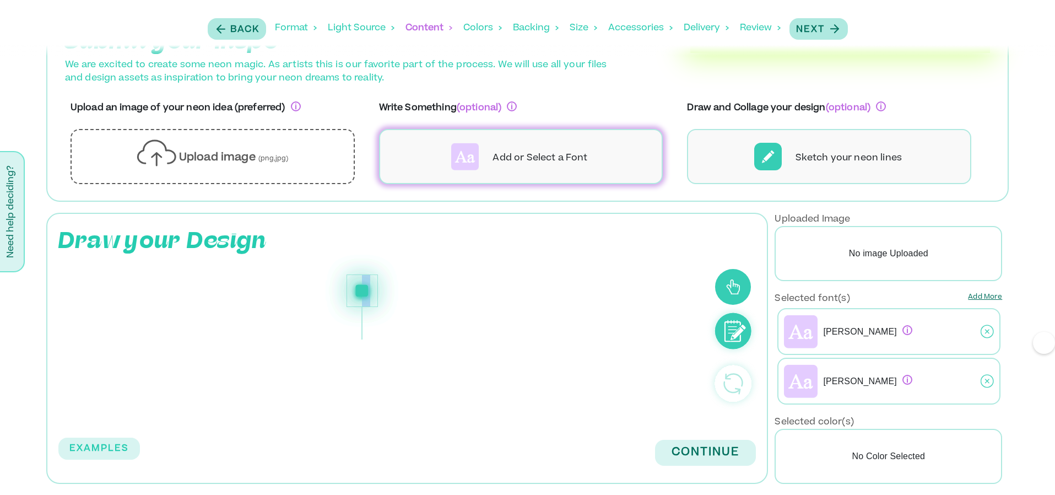
drag, startPoint x: 369, startPoint y: 288, endPoint x: 404, endPoint y: 326, distance: 51.4
click at [404, 327] on div "**" at bounding box center [362, 306] width 575 height 65
click at [347, 283] on div "**" at bounding box center [361, 290] width 31 height 32
click at [373, 302] on div "**" at bounding box center [361, 290] width 31 height 32
click at [362, 332] on div "**" at bounding box center [362, 306] width 575 height 65
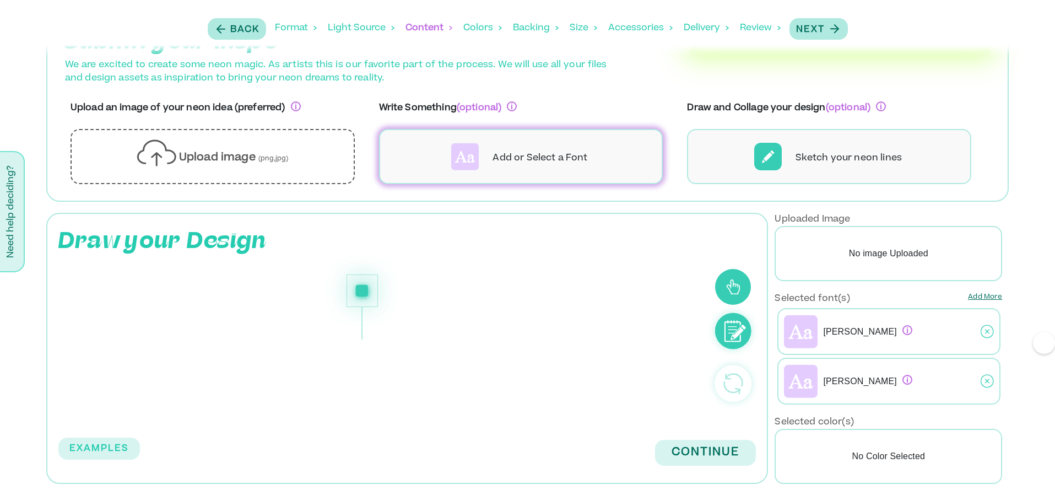
click at [362, 330] on div "**" at bounding box center [362, 306] width 575 height 65
click at [362, 277] on div "**" at bounding box center [361, 290] width 31 height 32
drag, startPoint x: 362, startPoint y: 274, endPoint x: 303, endPoint y: 321, distance: 75.7
click at [293, 321] on div "**" at bounding box center [362, 306] width 575 height 65
click at [388, 314] on div "**" at bounding box center [362, 306] width 575 height 65
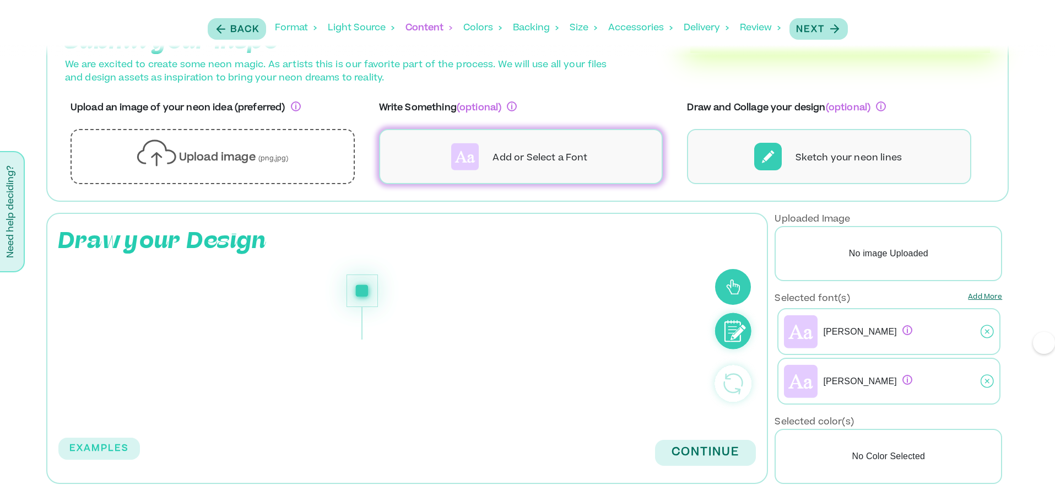
click at [371, 291] on div "**" at bounding box center [361, 290] width 31 height 32
click at [371, 294] on div "**" at bounding box center [361, 290] width 31 height 32
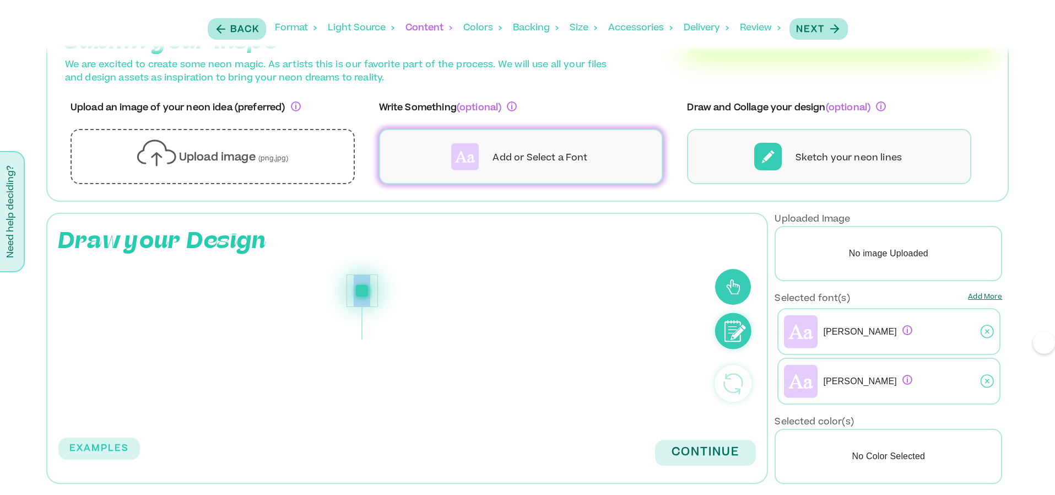
click at [371, 294] on div "**" at bounding box center [361, 290] width 31 height 32
drag, startPoint x: 371, startPoint y: 294, endPoint x: 429, endPoint y: 365, distance: 92.4
click at [429, 365] on div "**" at bounding box center [378, 339] width 652 height 162
click at [427, 361] on div "**" at bounding box center [378, 339] width 652 height 162
click at [729, 322] on icon at bounding box center [733, 331] width 52 height 52
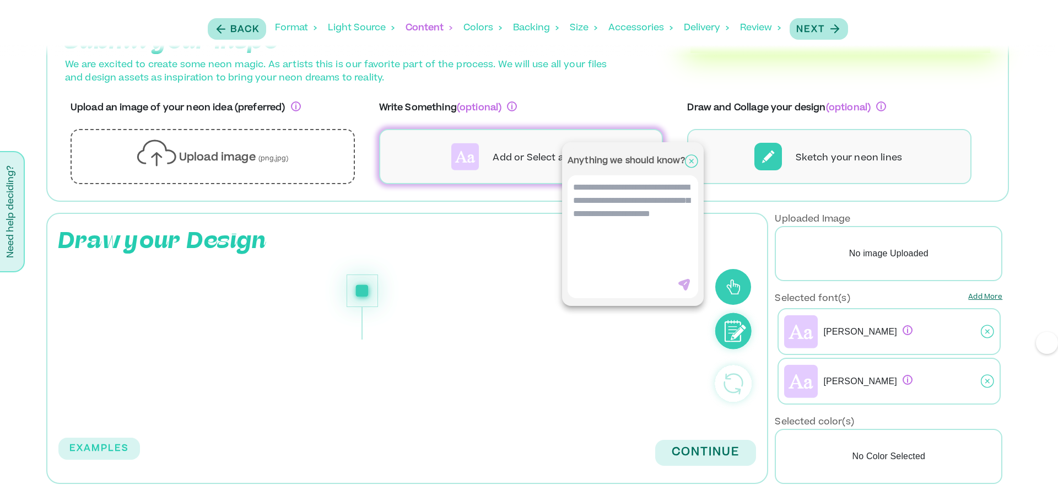
click at [695, 167] on icon at bounding box center [691, 162] width 13 height 28
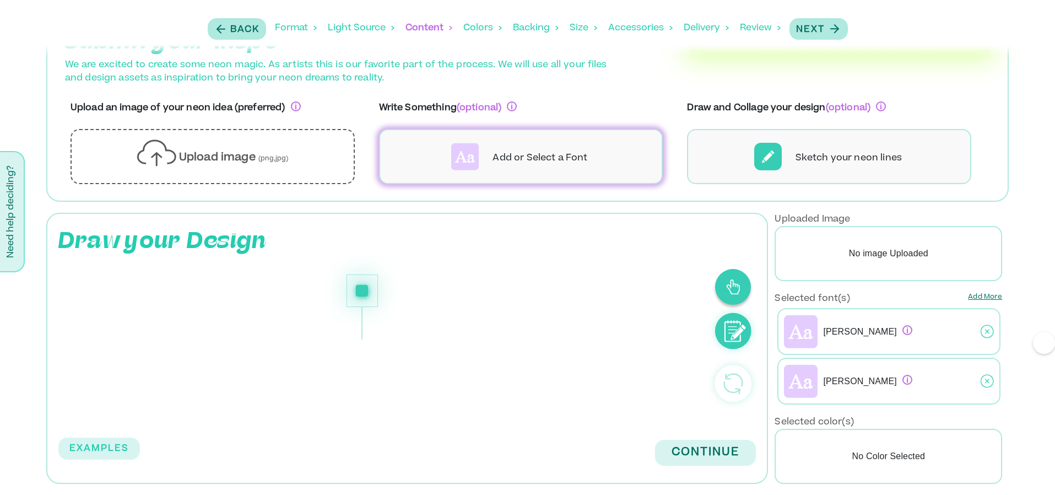
click at [736, 290] on icon at bounding box center [733, 287] width 14 height 16
drag, startPoint x: 362, startPoint y: 322, endPoint x: 610, endPoint y: 350, distance: 249.5
click at [610, 350] on div "**" at bounding box center [378, 339] width 652 height 162
drag, startPoint x: 606, startPoint y: 304, endPoint x: 616, endPoint y: 309, distance: 11.6
click at [616, 309] on div "**" at bounding box center [362, 306] width 575 height 65
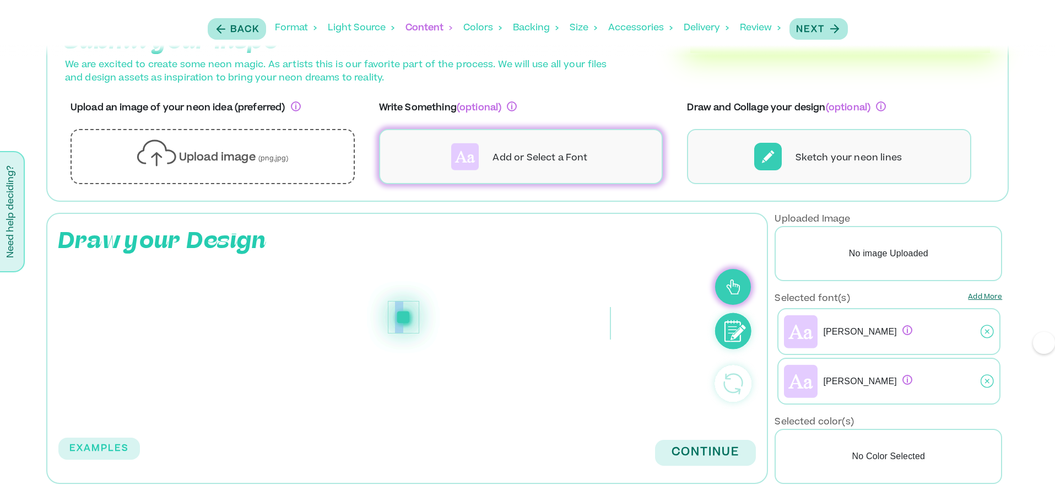
drag, startPoint x: 360, startPoint y: 296, endPoint x: 400, endPoint y: 320, distance: 46.7
click at [401, 321] on div "**" at bounding box center [403, 317] width 31 height 32
click at [400, 320] on div "**" at bounding box center [400, 313] width 31 height 32
drag, startPoint x: 400, startPoint y: 320, endPoint x: 337, endPoint y: 320, distance: 62.8
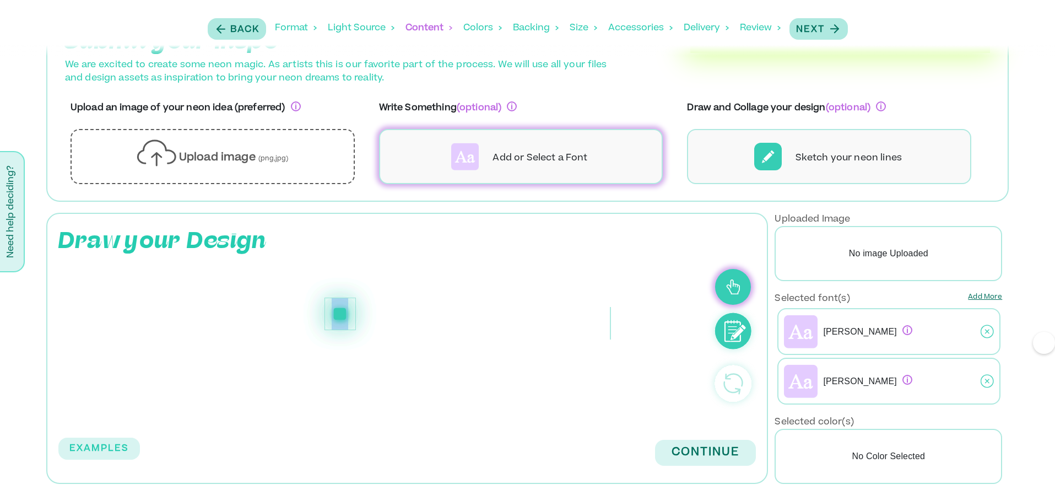
click at [337, 320] on div "**" at bounding box center [339, 313] width 31 height 32
drag, startPoint x: 353, startPoint y: 302, endPoint x: 405, endPoint y: 271, distance: 61.2
click at [405, 271] on div "**" at bounding box center [378, 339] width 652 height 162
click at [616, 329] on div "**" at bounding box center [362, 306] width 575 height 65
click at [746, 285] on button at bounding box center [733, 287] width 36 height 36
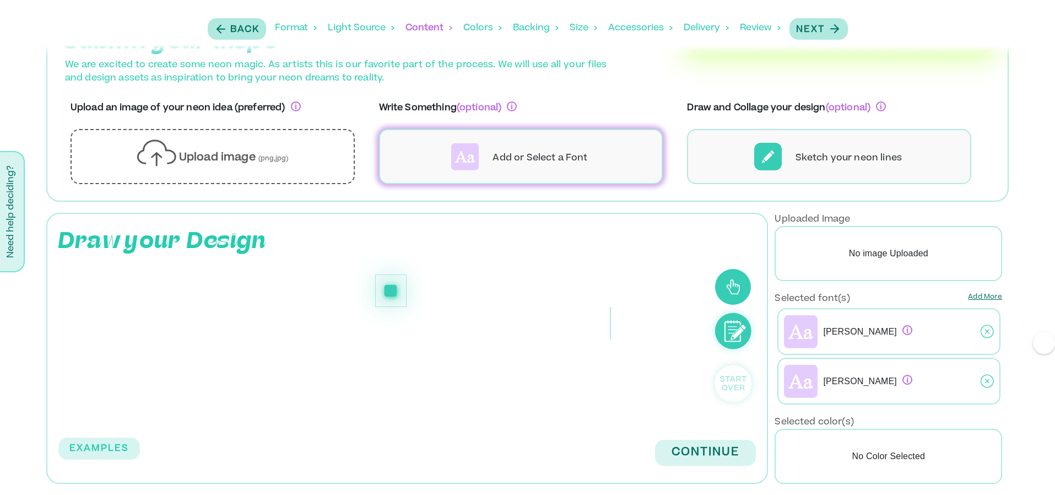
click at [735, 384] on circle at bounding box center [733, 383] width 36 height 36
click at [738, 387] on circle at bounding box center [733, 383] width 36 height 36
